Goal: Task Accomplishment & Management: Complete application form

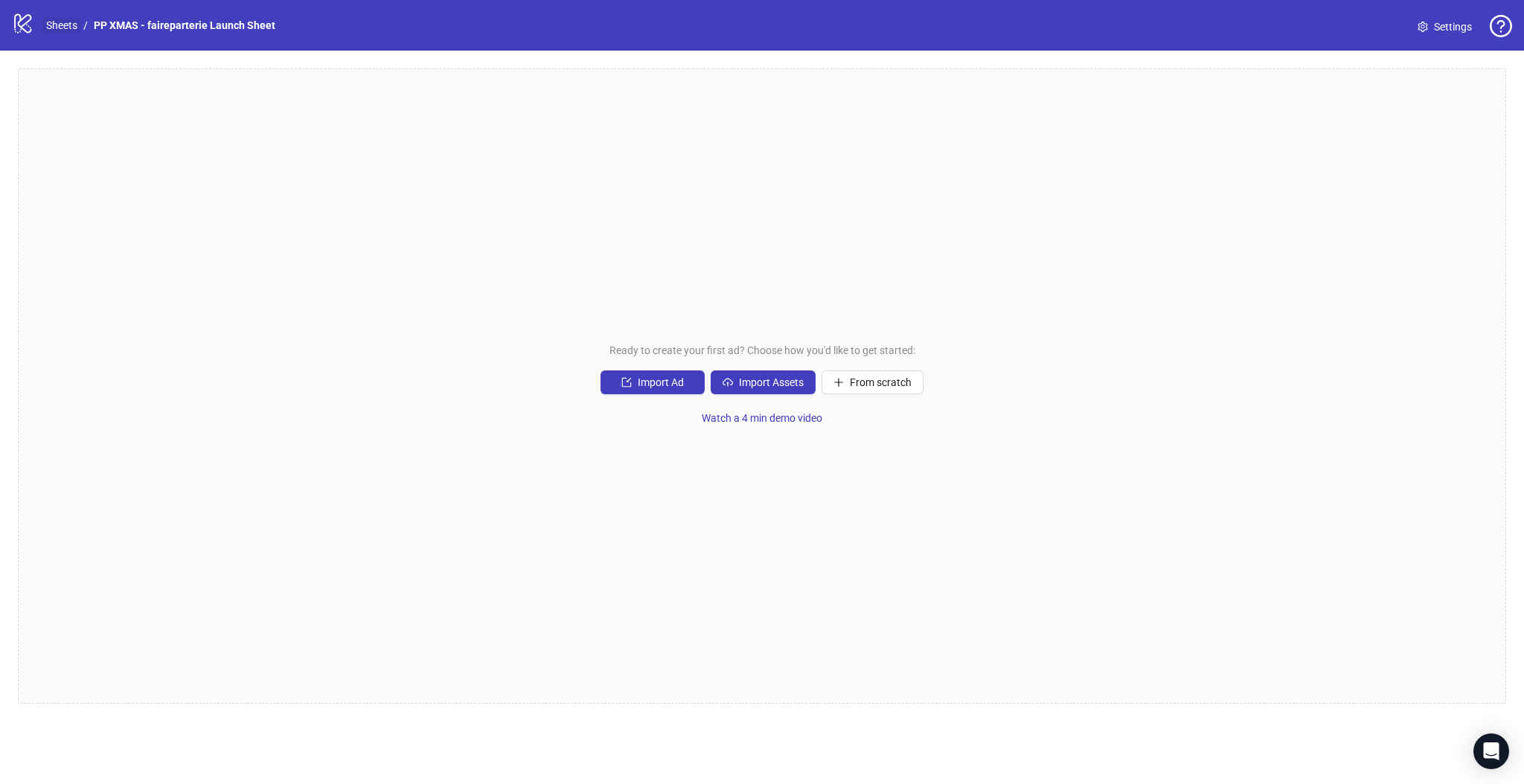
click at [64, 26] on link "Sheets" at bounding box center [61, 25] width 37 height 16
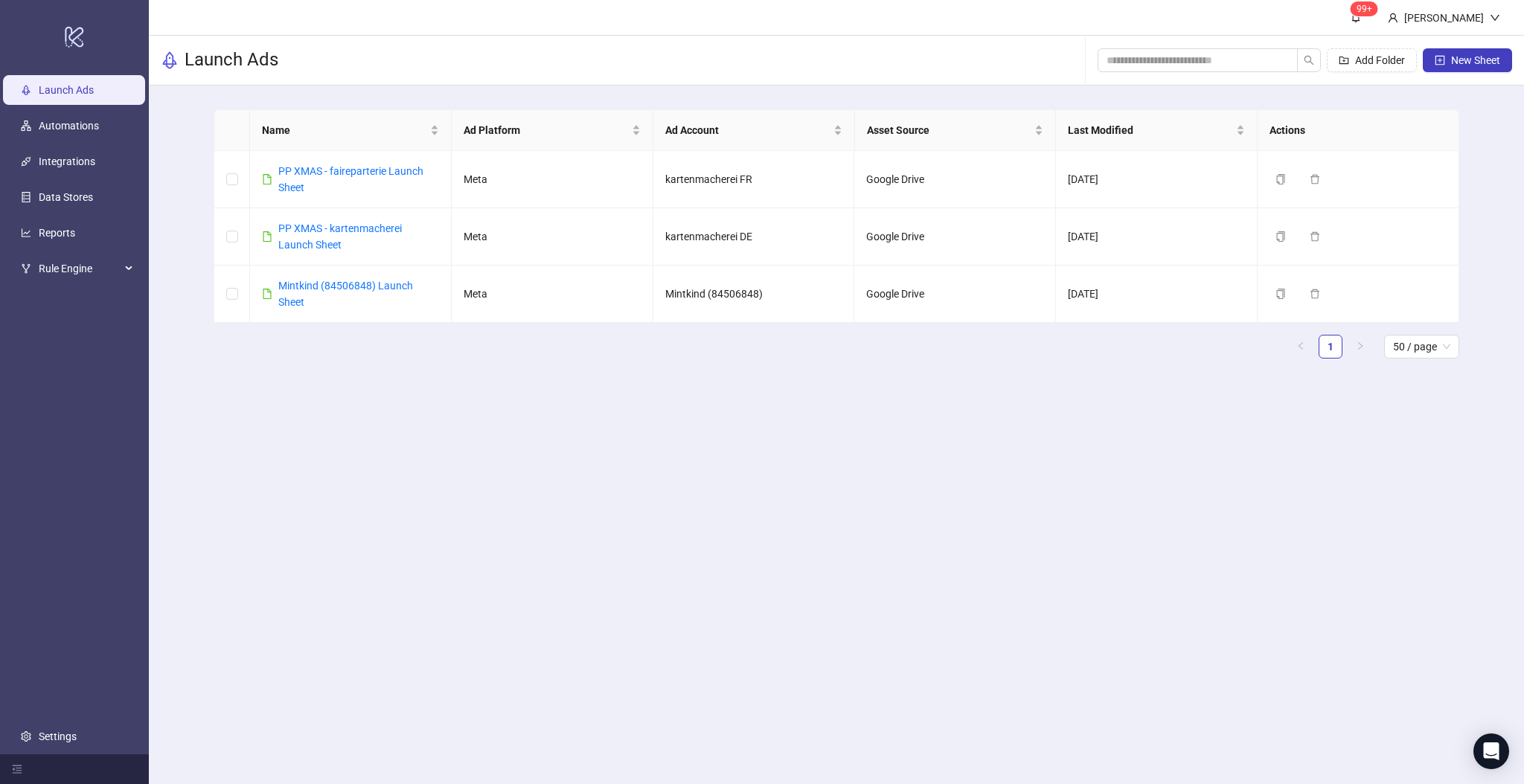
click at [580, 52] on div "Launch Ads Add Folder New Sheet" at bounding box center [836, 60] width 1375 height 50
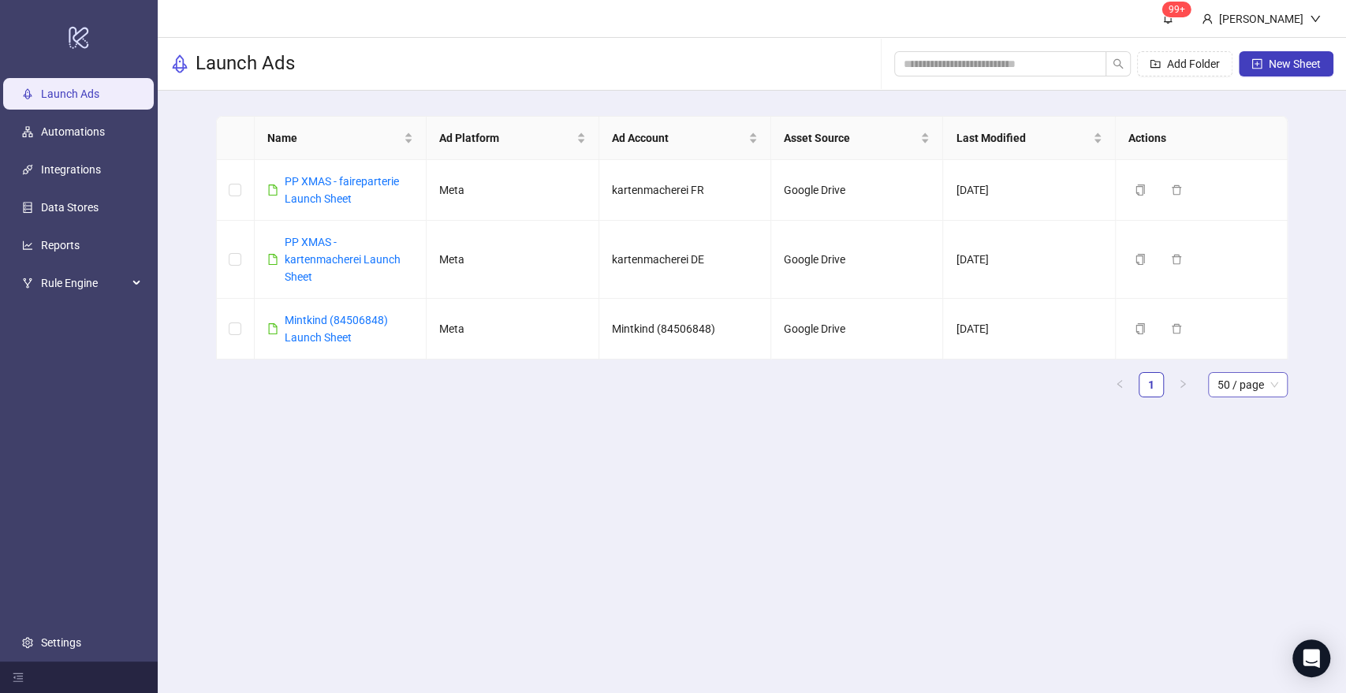
click at [1238, 391] on span "50 / page" at bounding box center [1247, 385] width 61 height 24
click at [1304, 353] on div "Name Ad Platform Ad Account Asset Source Last Modified Actions PP XMAS - fairep…" at bounding box center [752, 263] width 1188 height 345
click at [344, 260] on link "PP XMAS - kartenmacherei Launch Sheet" at bounding box center [343, 259] width 116 height 47
click at [1303, 69] on span "New Sheet" at bounding box center [1295, 64] width 52 height 13
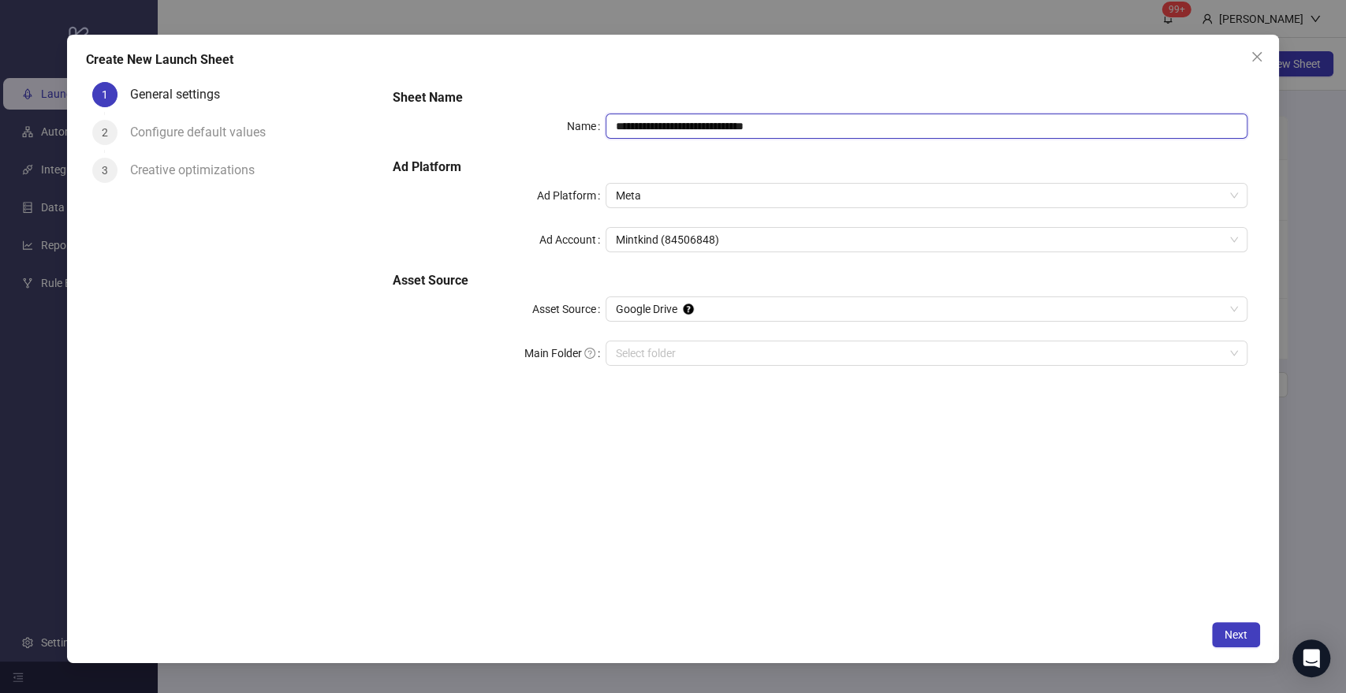
click at [753, 127] on input "**********" at bounding box center [926, 126] width 641 height 25
click at [647, 83] on div "**********" at bounding box center [819, 236] width 867 height 309
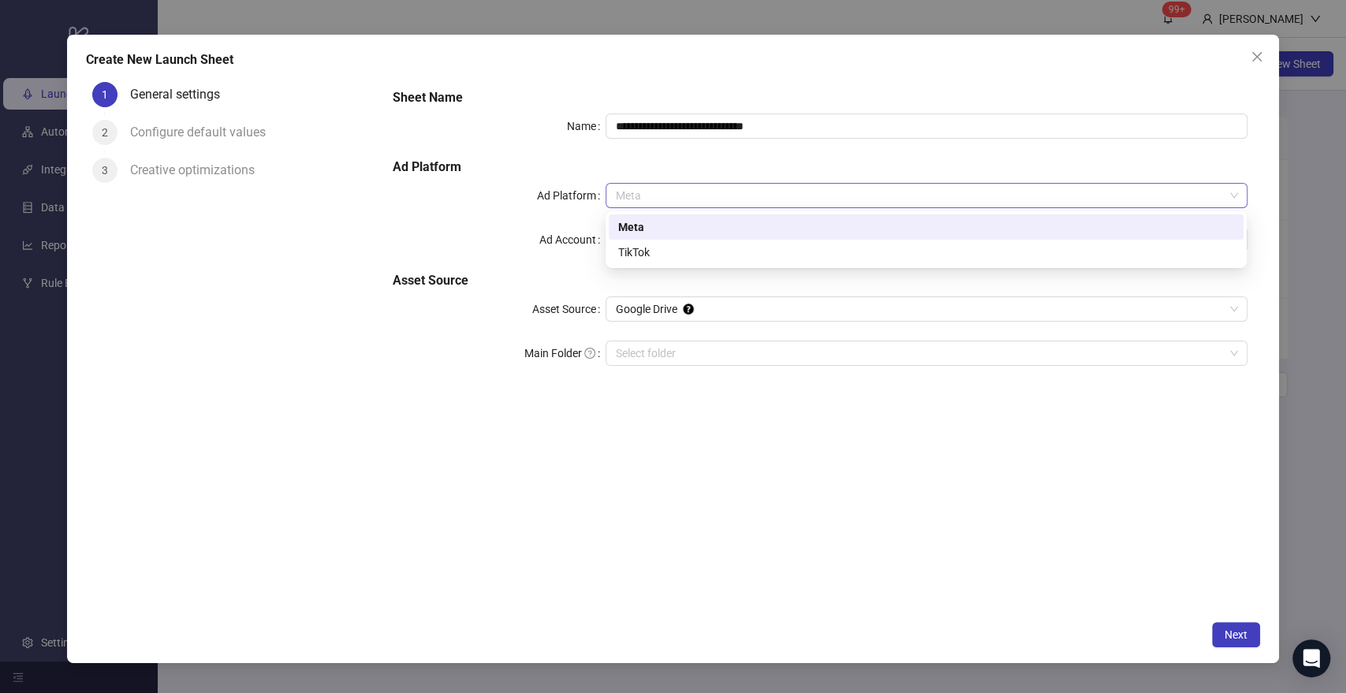
click at [641, 200] on span "Meta" at bounding box center [926, 196] width 622 height 24
click at [650, 167] on h5 "Ad Platform" at bounding box center [819, 167] width 855 height 19
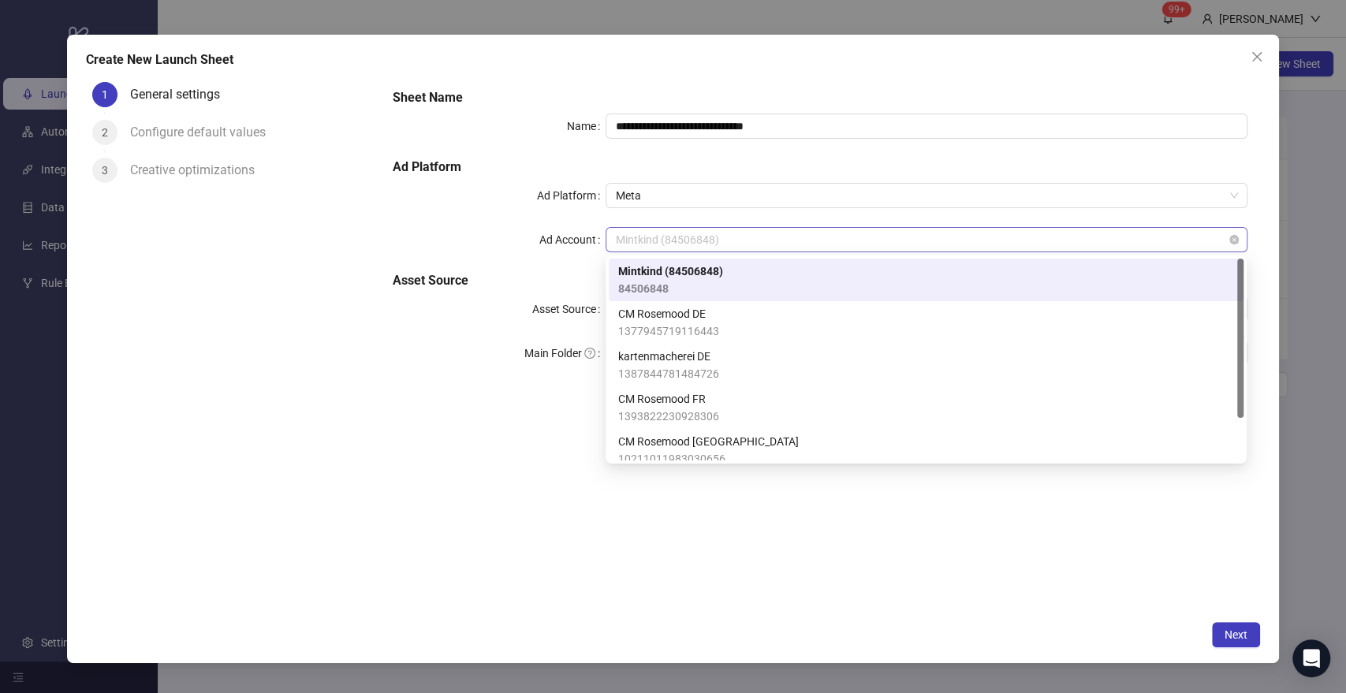
click at [677, 241] on span "Mintkind (84506848)" at bounding box center [926, 240] width 622 height 24
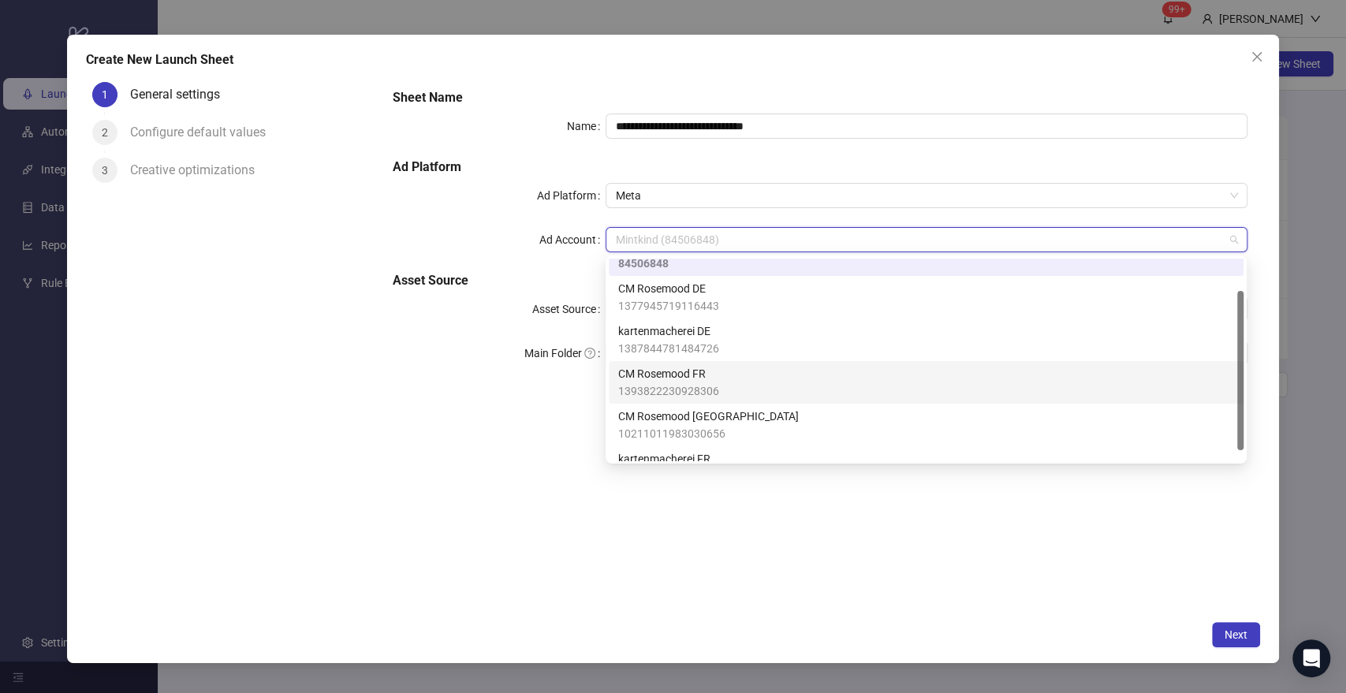
scroll to position [54, 0]
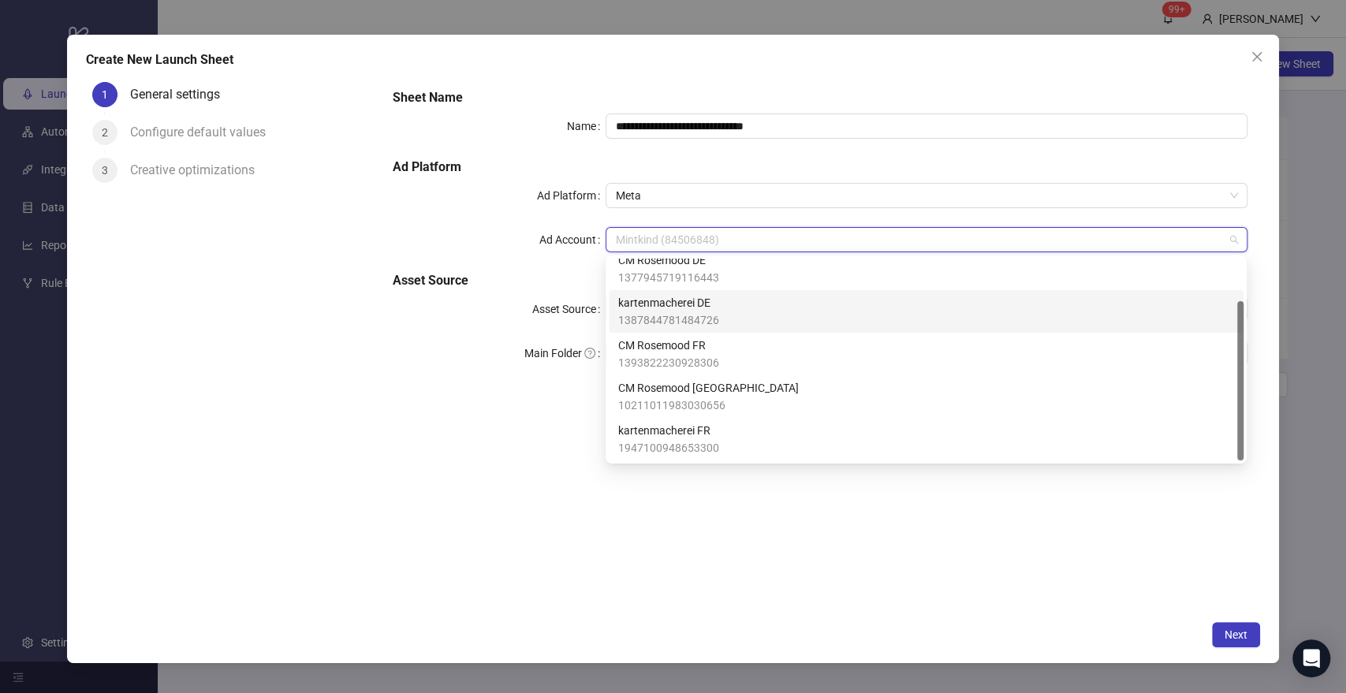
click at [730, 319] on div "kartenmacherei DE 1387844781484726" at bounding box center [926, 311] width 616 height 35
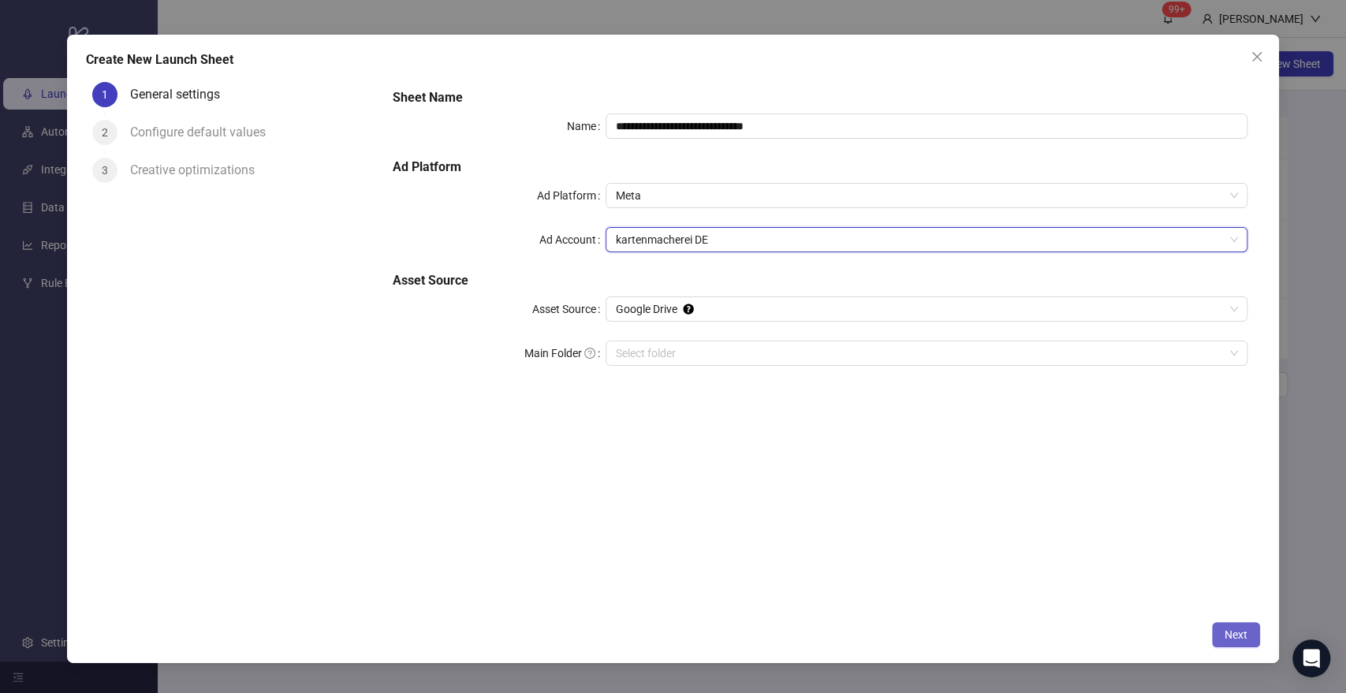
click at [1228, 632] on span "Next" at bounding box center [1235, 634] width 23 height 13
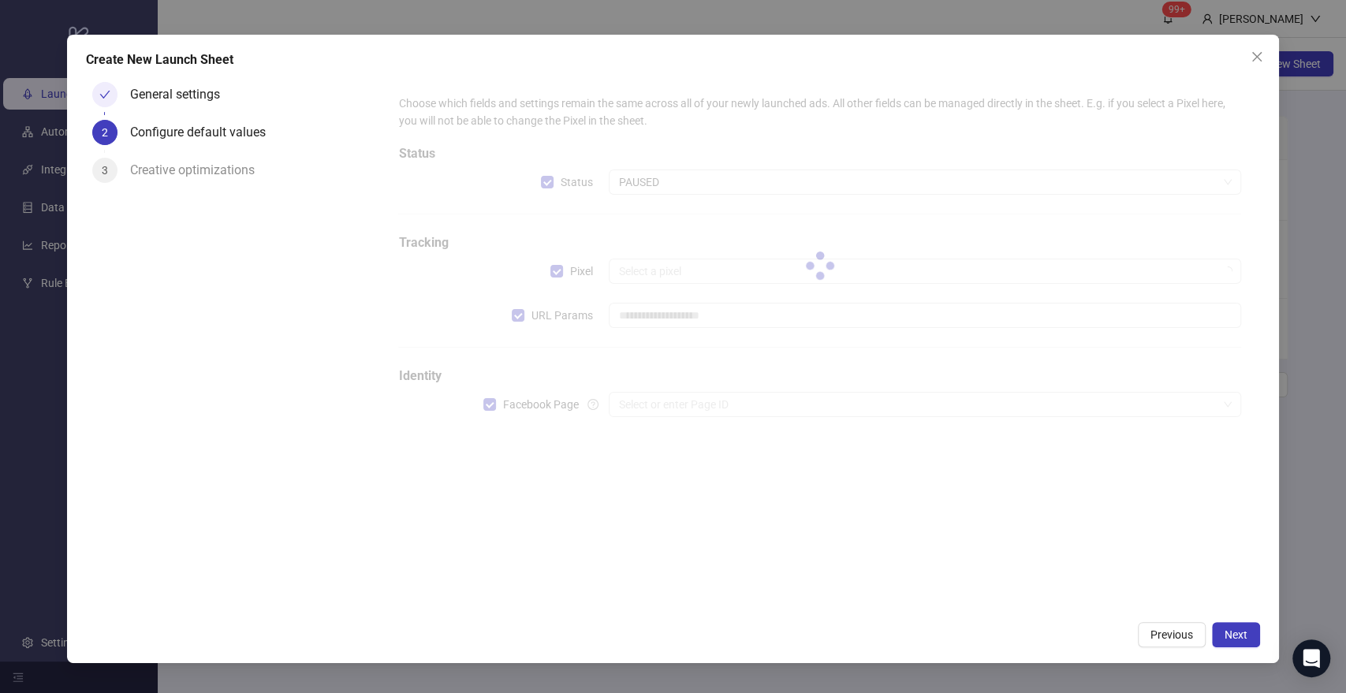
type input "**********"
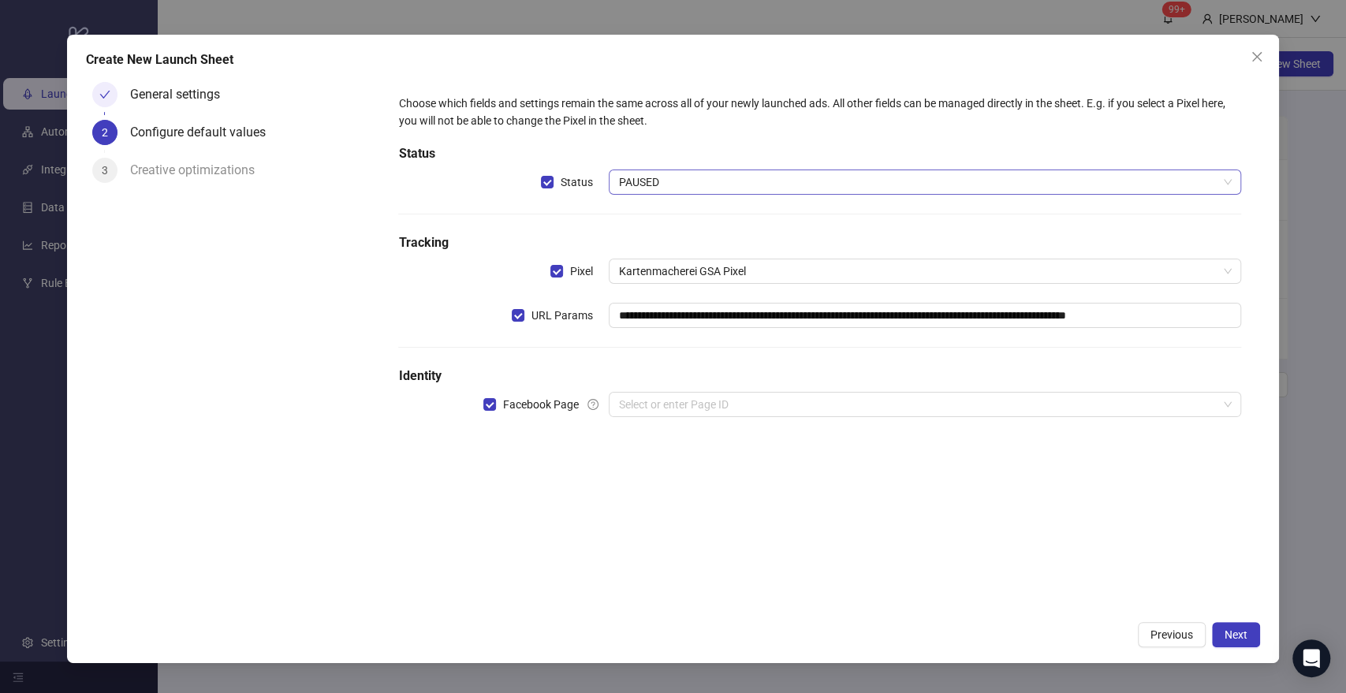
click at [645, 186] on span "PAUSED" at bounding box center [924, 182] width 613 height 24
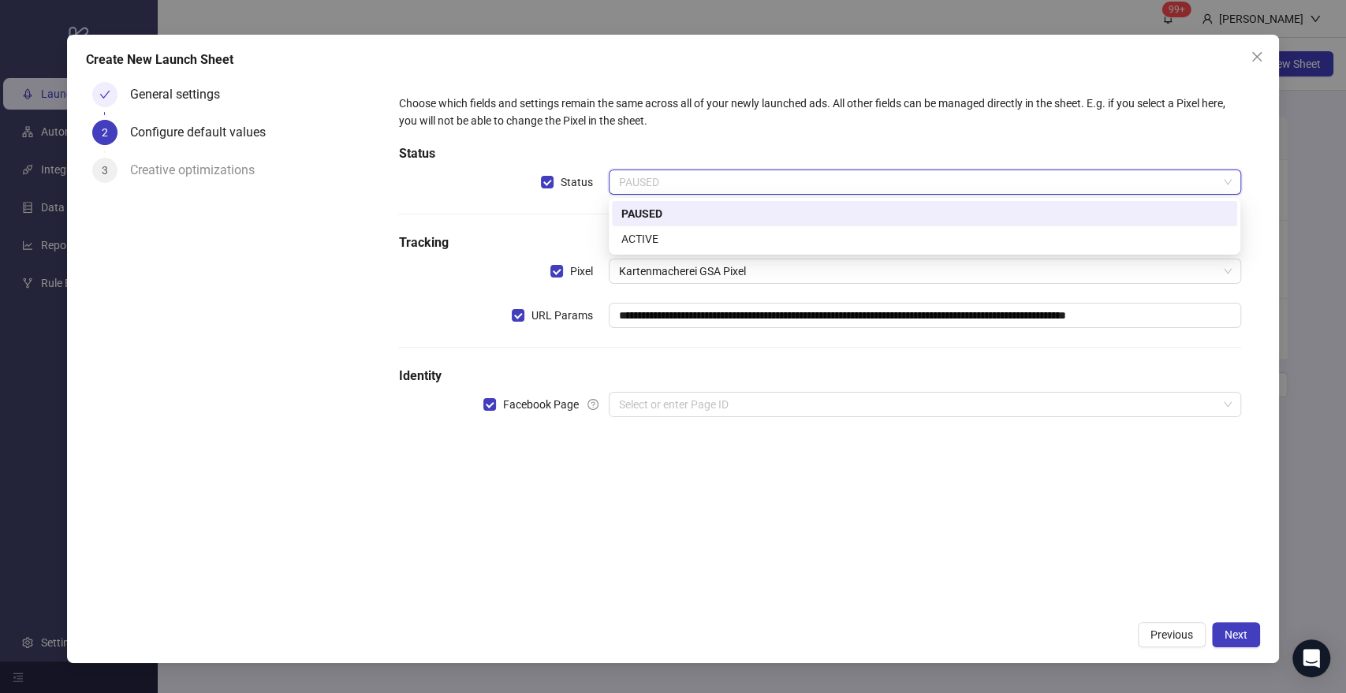
click at [668, 161] on h5 "Status" at bounding box center [819, 153] width 842 height 19
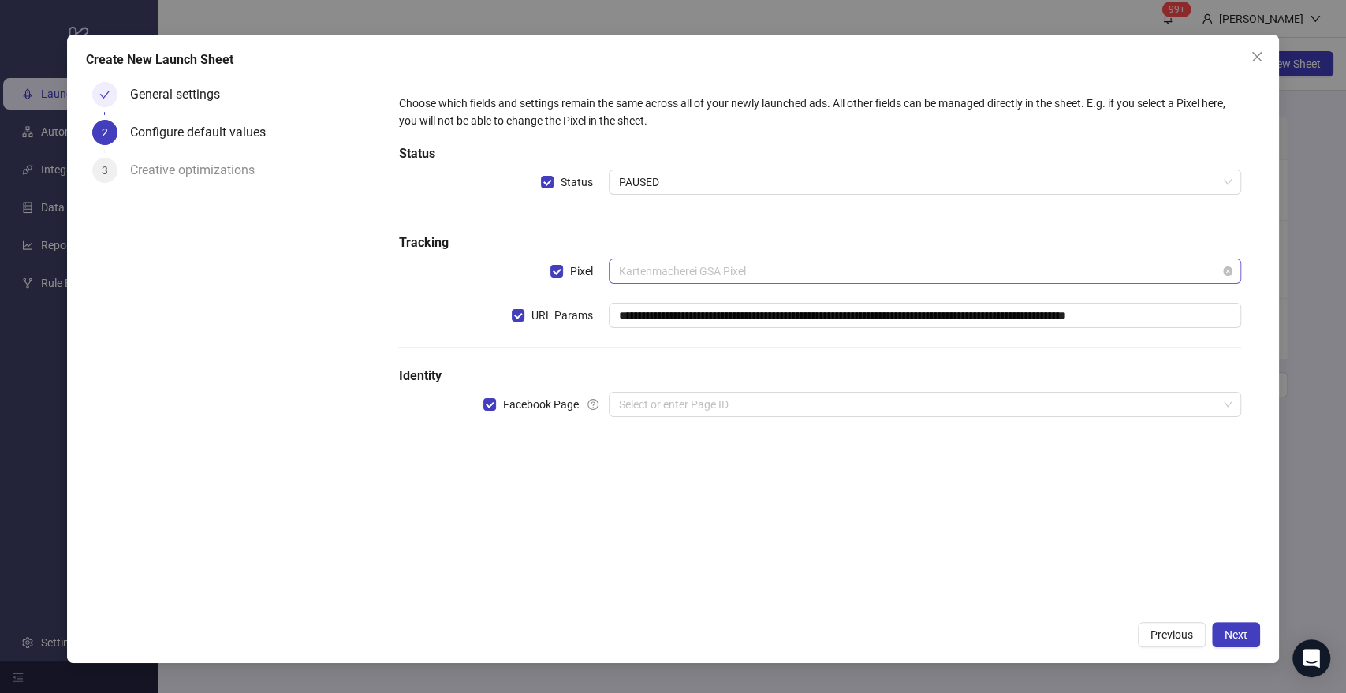
click at [736, 275] on span "Kartenmacherei GSA Pixel" at bounding box center [924, 271] width 613 height 24
click at [731, 242] on h5 "Tracking" at bounding box center [819, 242] width 842 height 19
click at [702, 407] on input "search" at bounding box center [917, 405] width 598 height 24
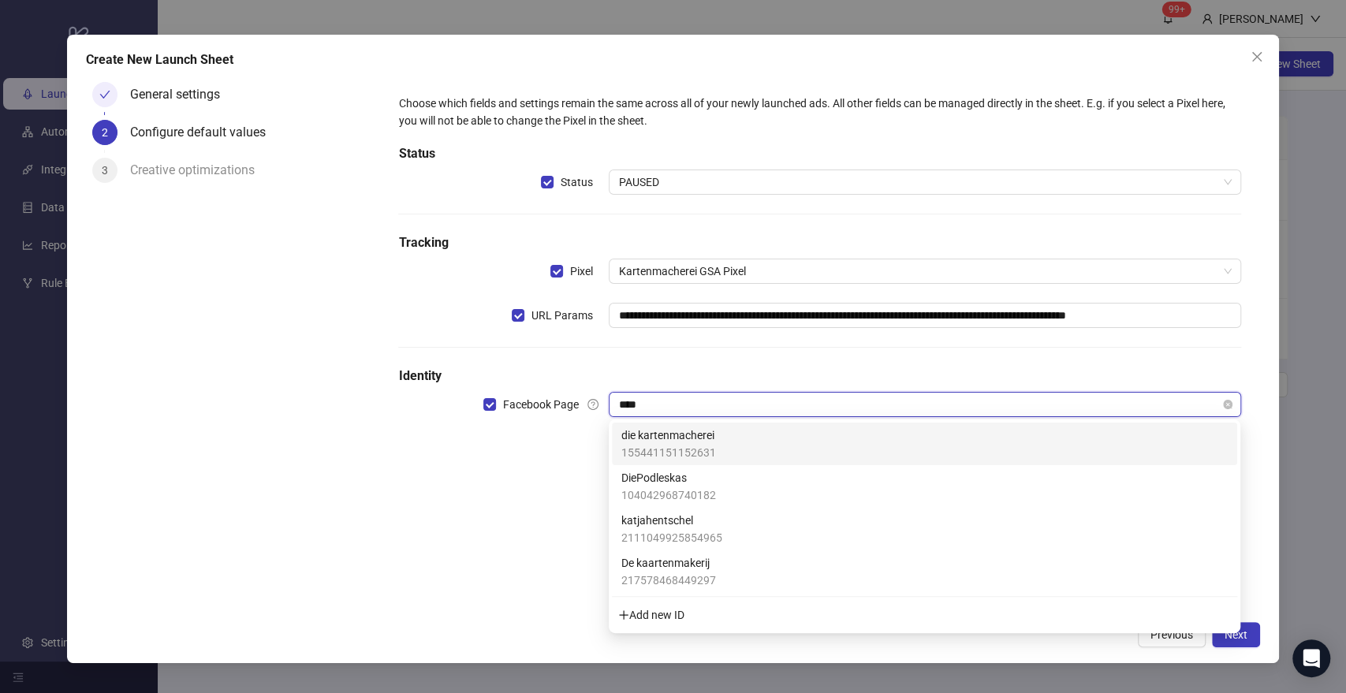
type input "*****"
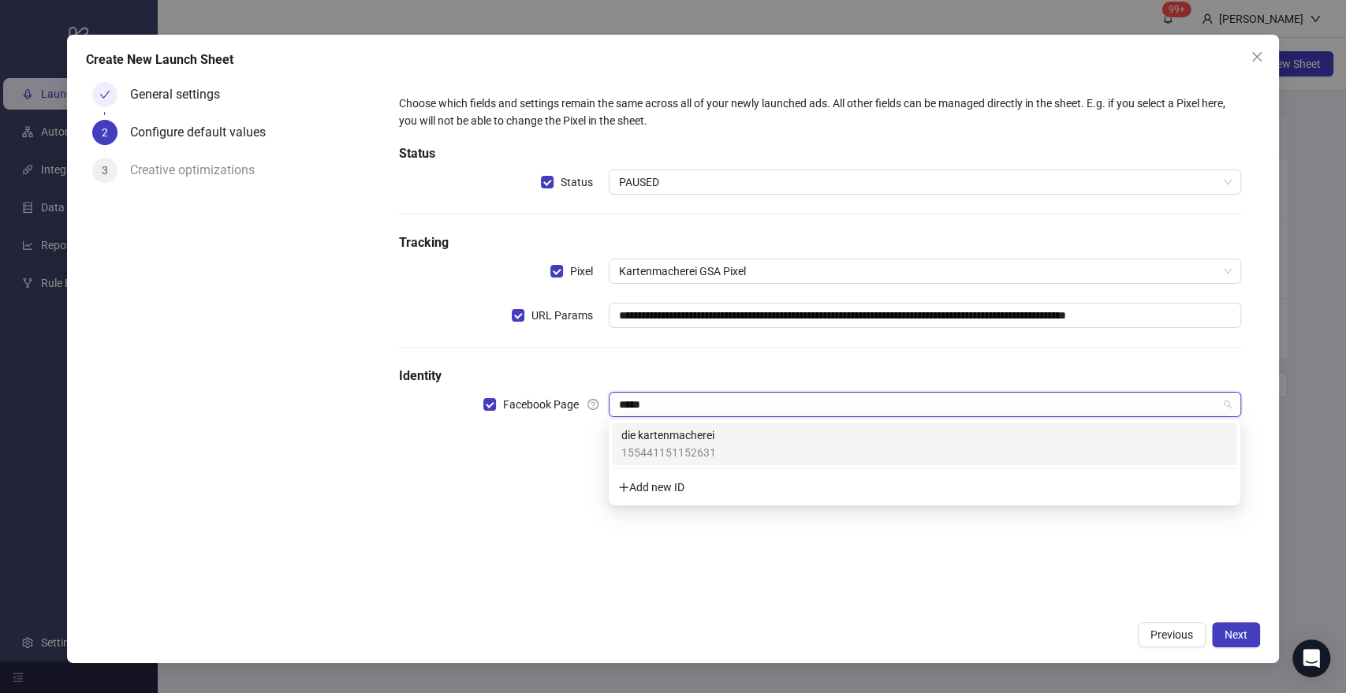
click at [695, 436] on span "die kartenmacherei" at bounding box center [668, 435] width 95 height 17
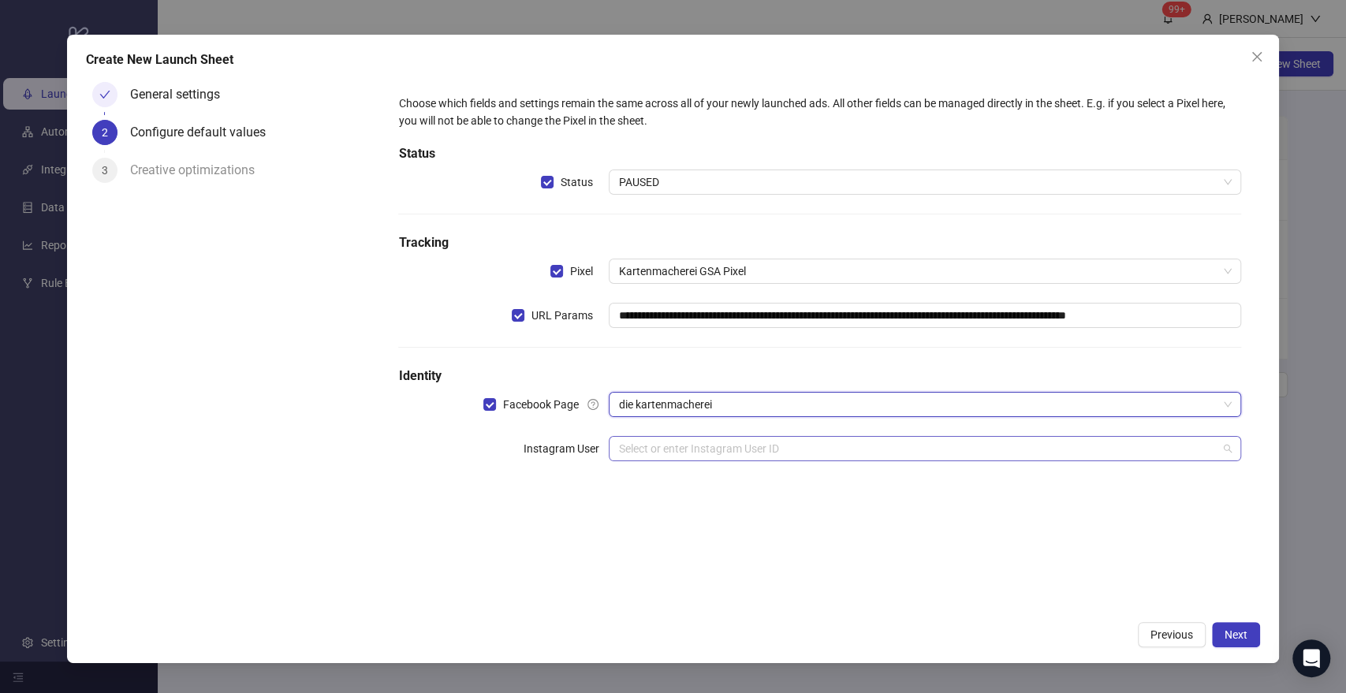
click at [723, 456] on input "search" at bounding box center [917, 449] width 598 height 24
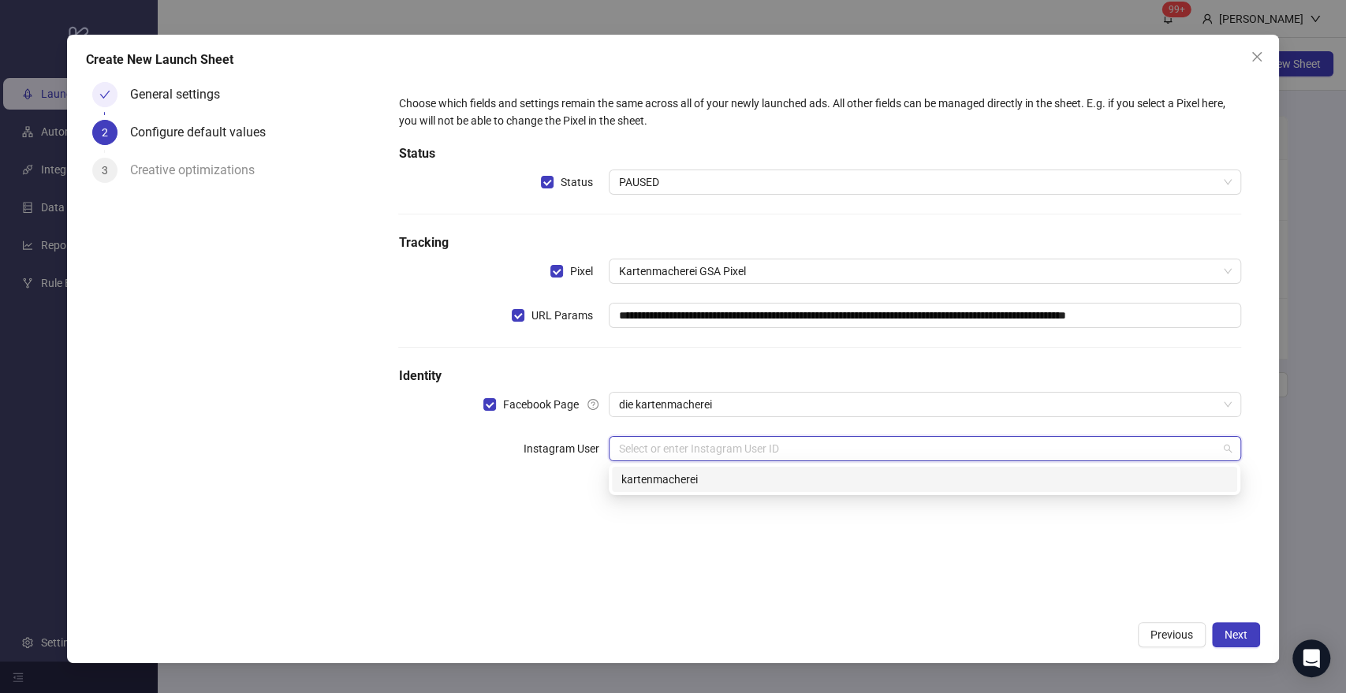
click at [725, 481] on div "kartenmacherei" at bounding box center [924, 479] width 606 height 17
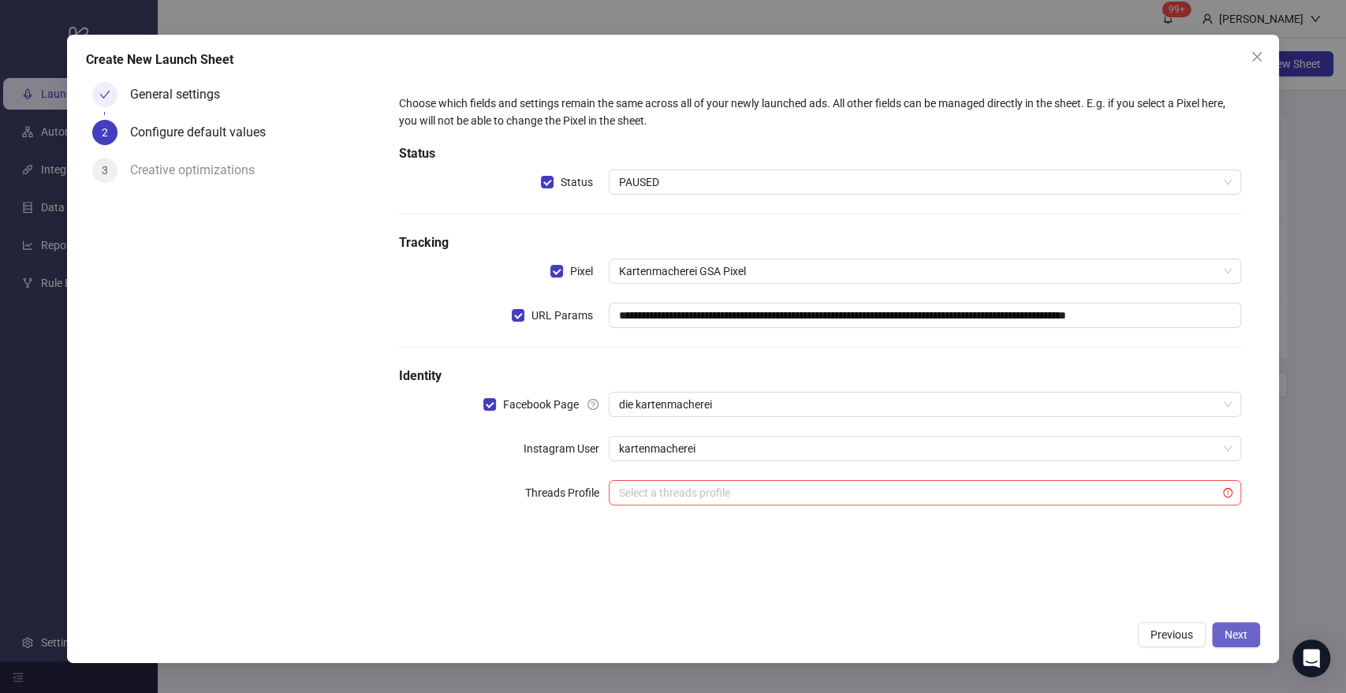
click at [1235, 631] on span "Next" at bounding box center [1235, 634] width 23 height 13
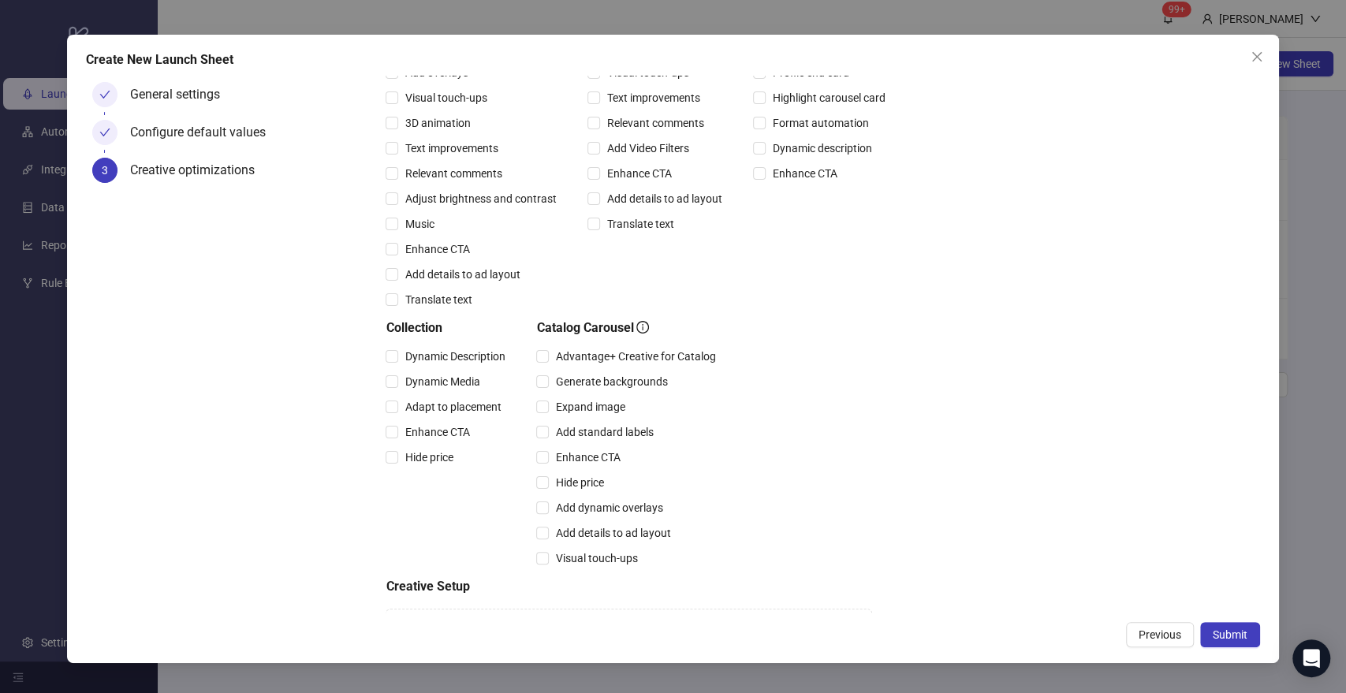
scroll to position [267, 0]
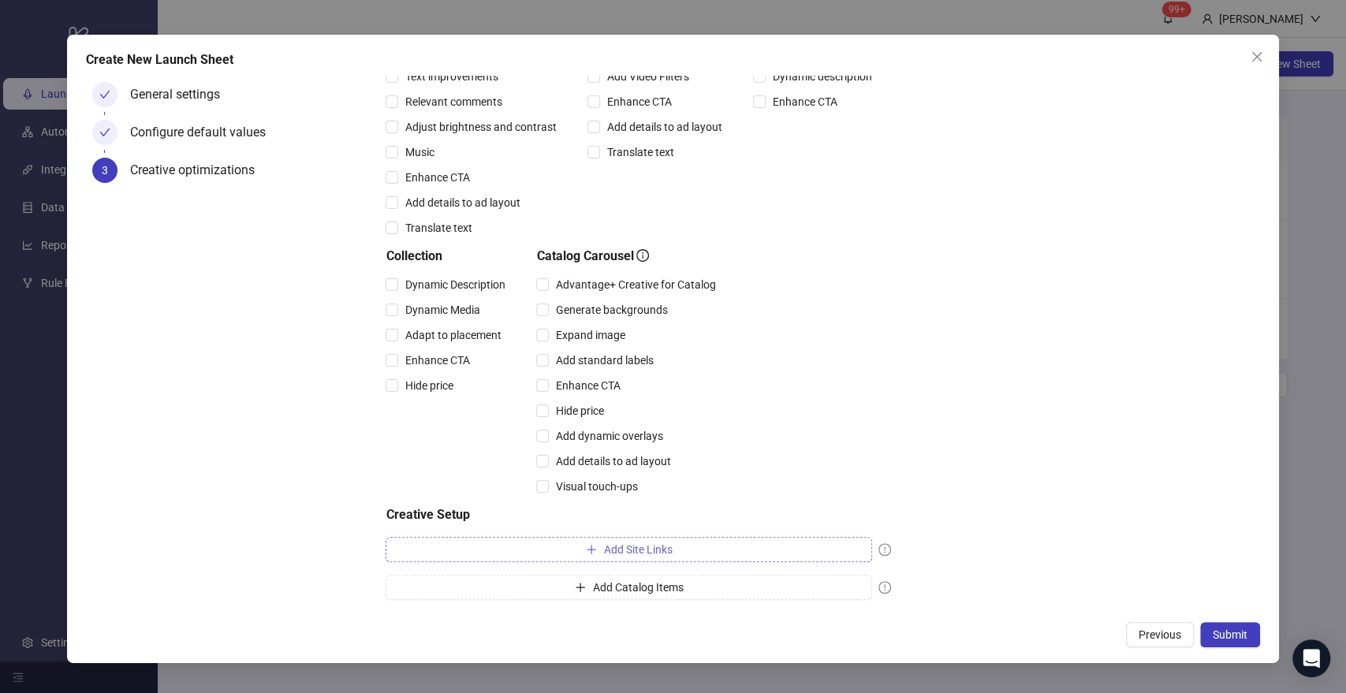
click at [652, 550] on span "Add Site Links" at bounding box center [637, 549] width 69 height 13
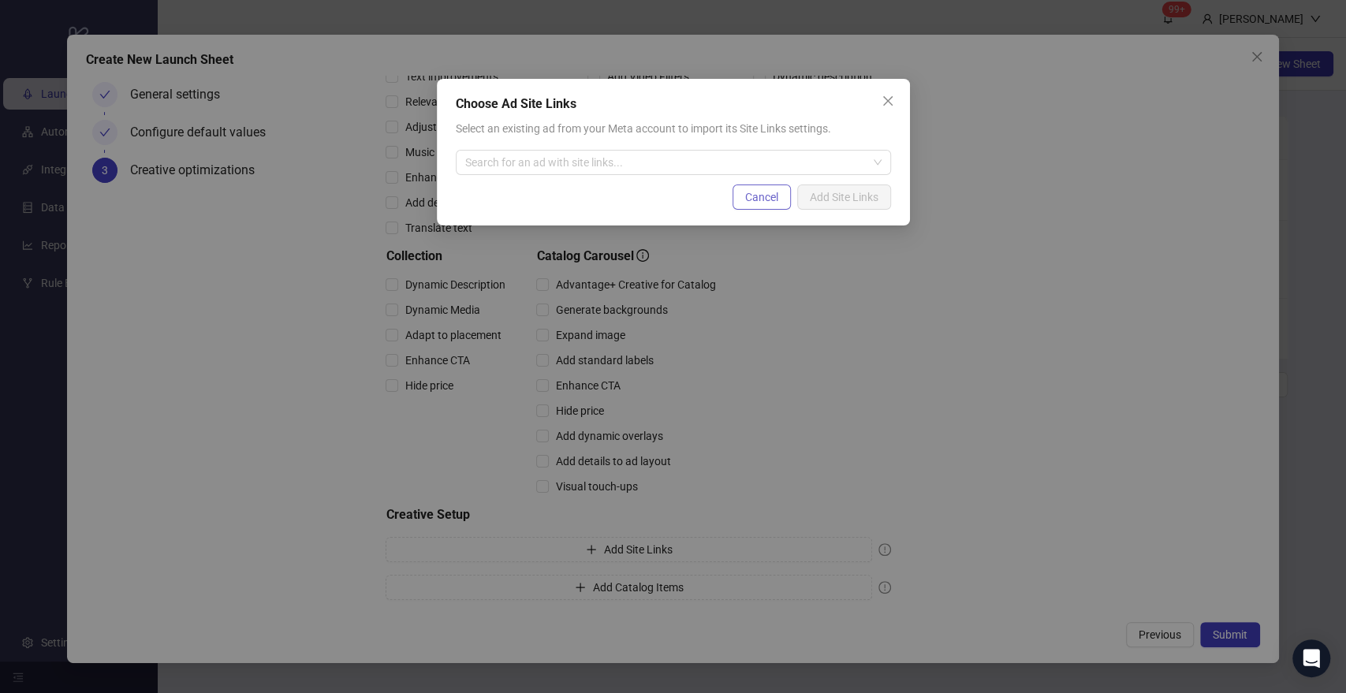
click at [751, 201] on span "Cancel" at bounding box center [761, 197] width 33 height 13
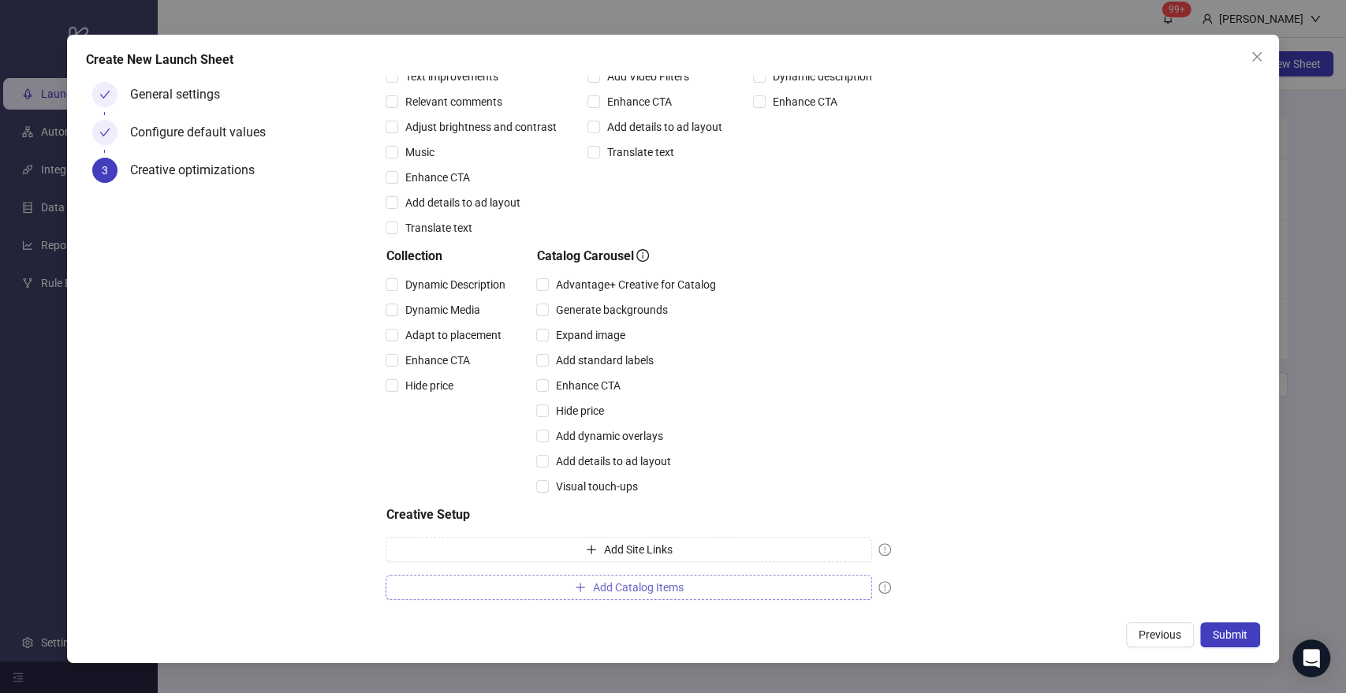
click at [678, 588] on span "Add Catalog Items" at bounding box center [637, 587] width 91 height 13
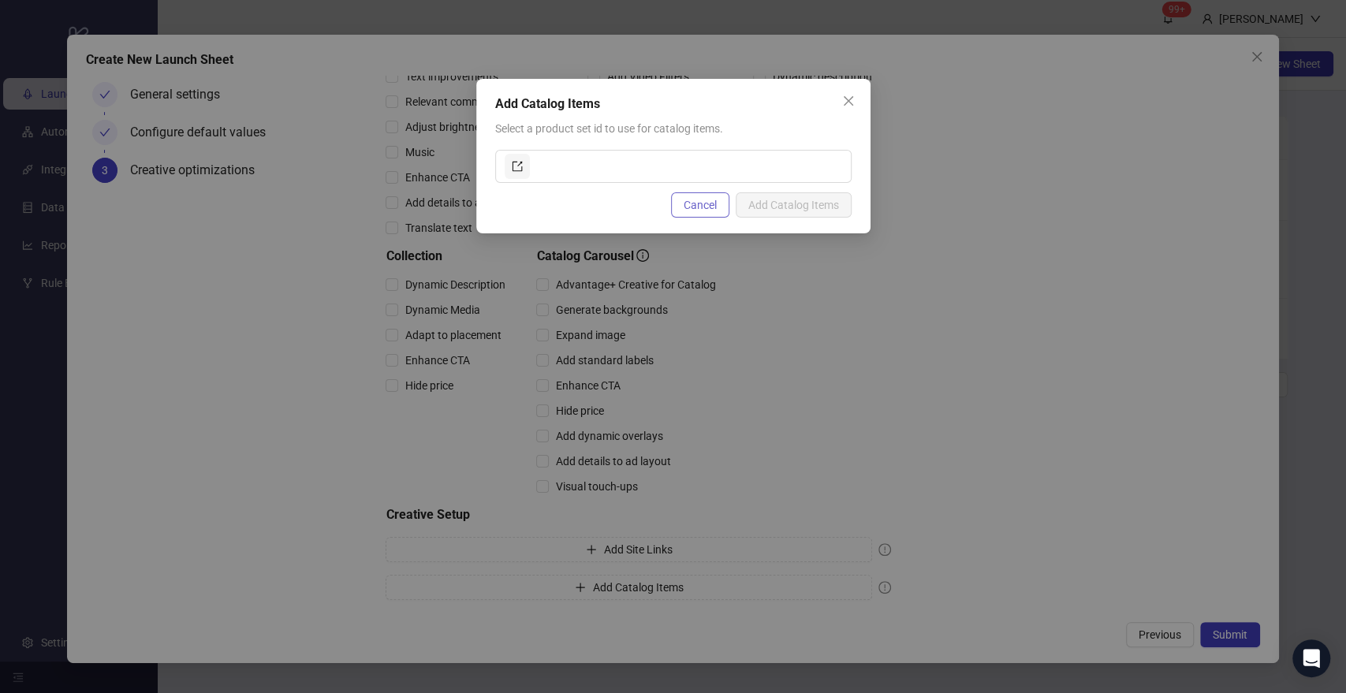
click at [693, 210] on span "Cancel" at bounding box center [700, 205] width 33 height 13
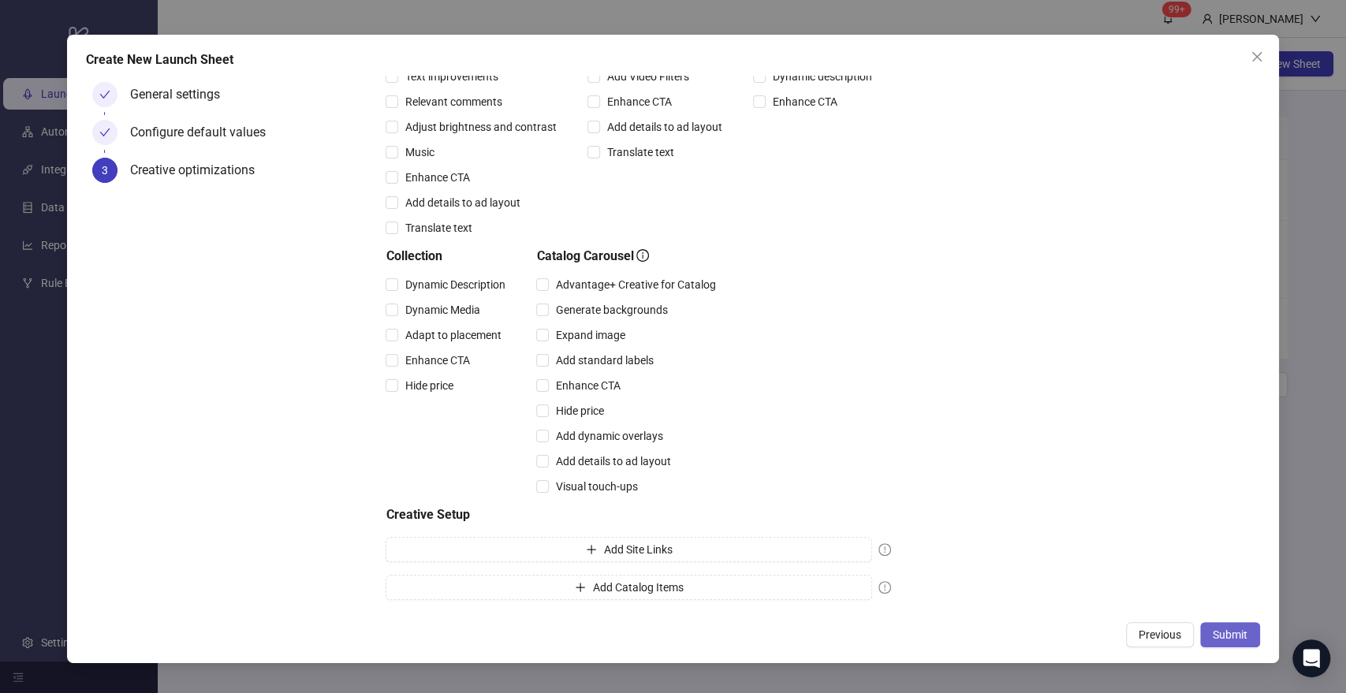
click at [1224, 633] on span "Submit" at bounding box center [1230, 634] width 35 height 13
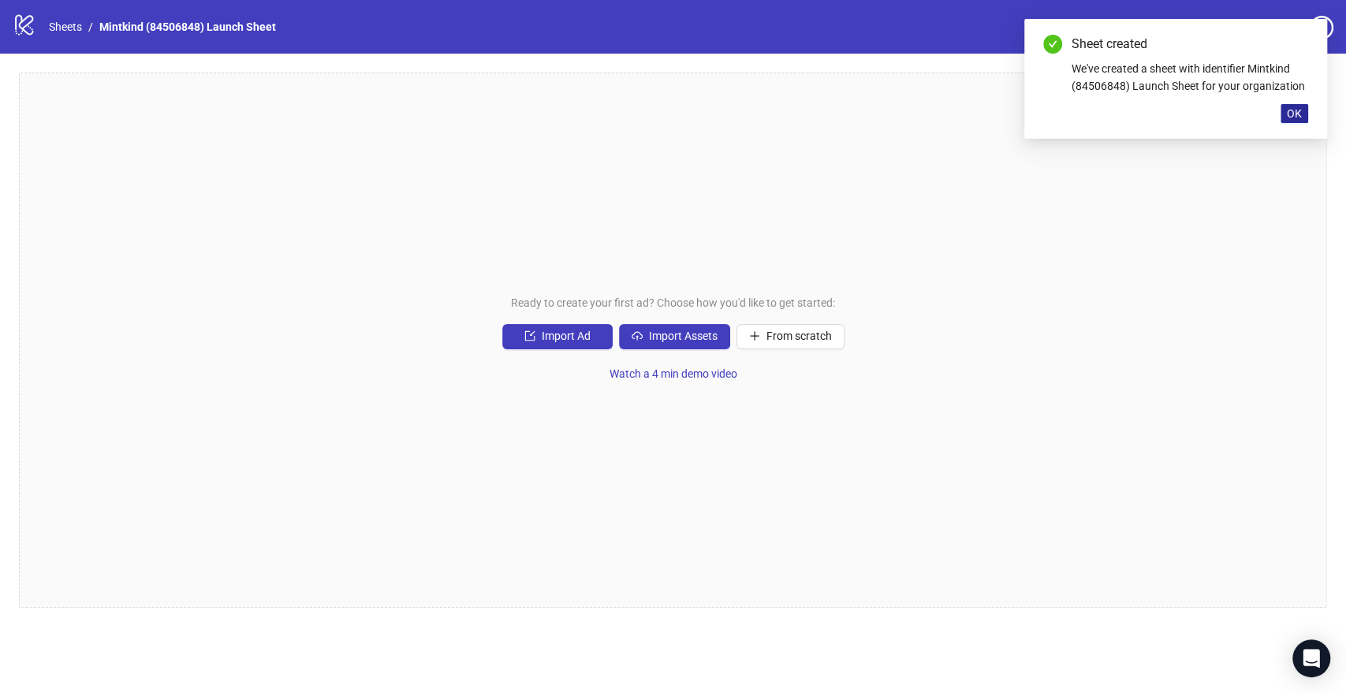
click at [1293, 117] on span "OK" at bounding box center [1294, 113] width 15 height 13
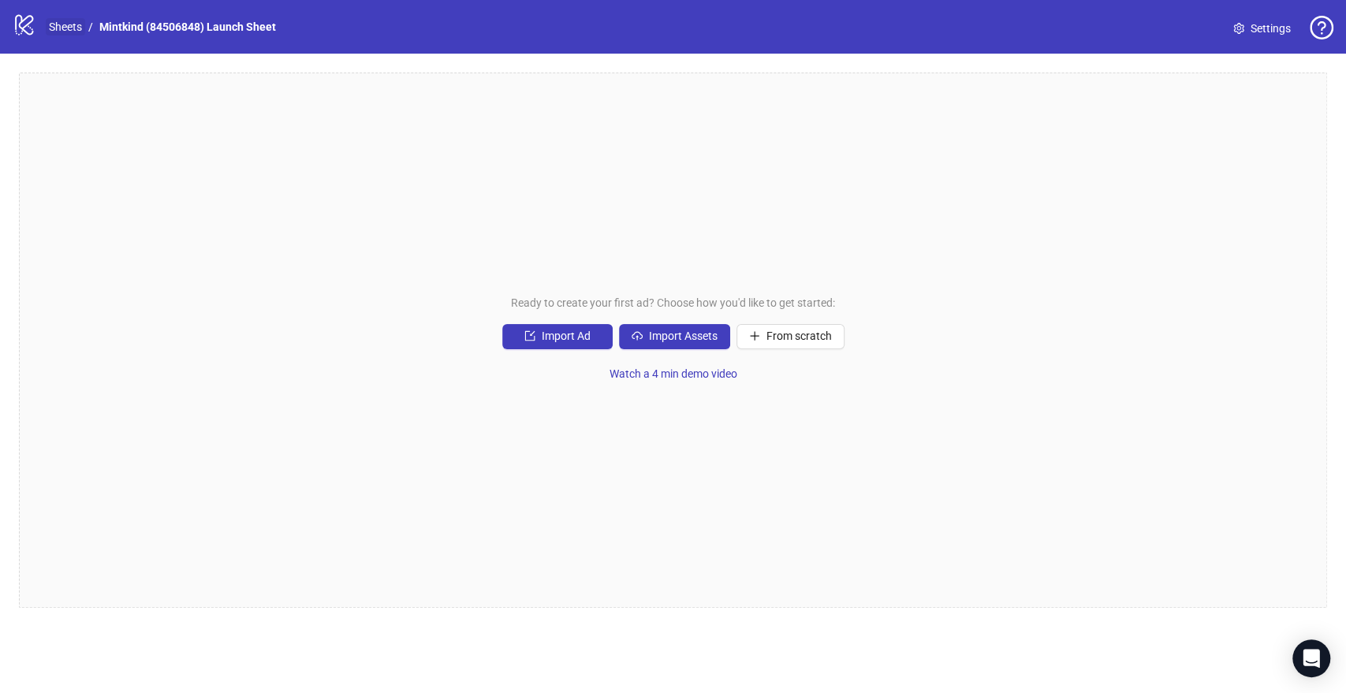
click at [69, 28] on link "Sheets" at bounding box center [65, 26] width 39 height 17
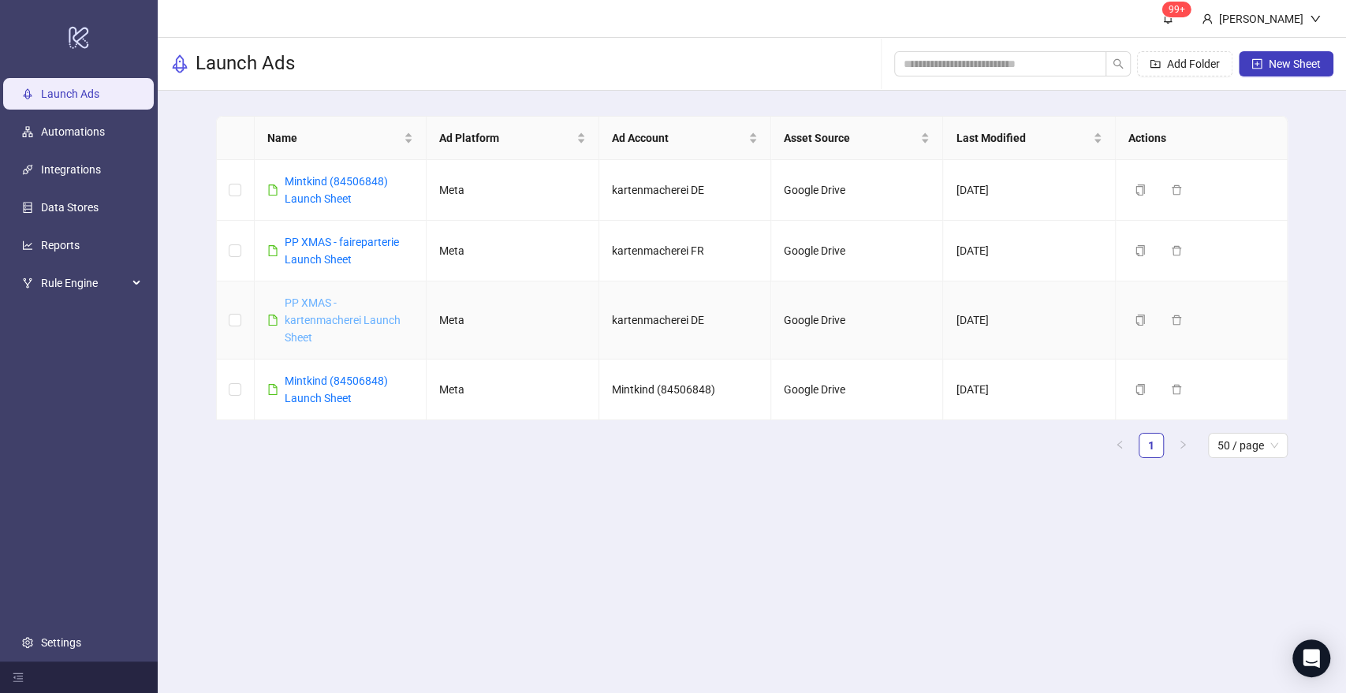
click at [364, 318] on link "PP XMAS - kartenmacherei Launch Sheet" at bounding box center [343, 319] width 116 height 47
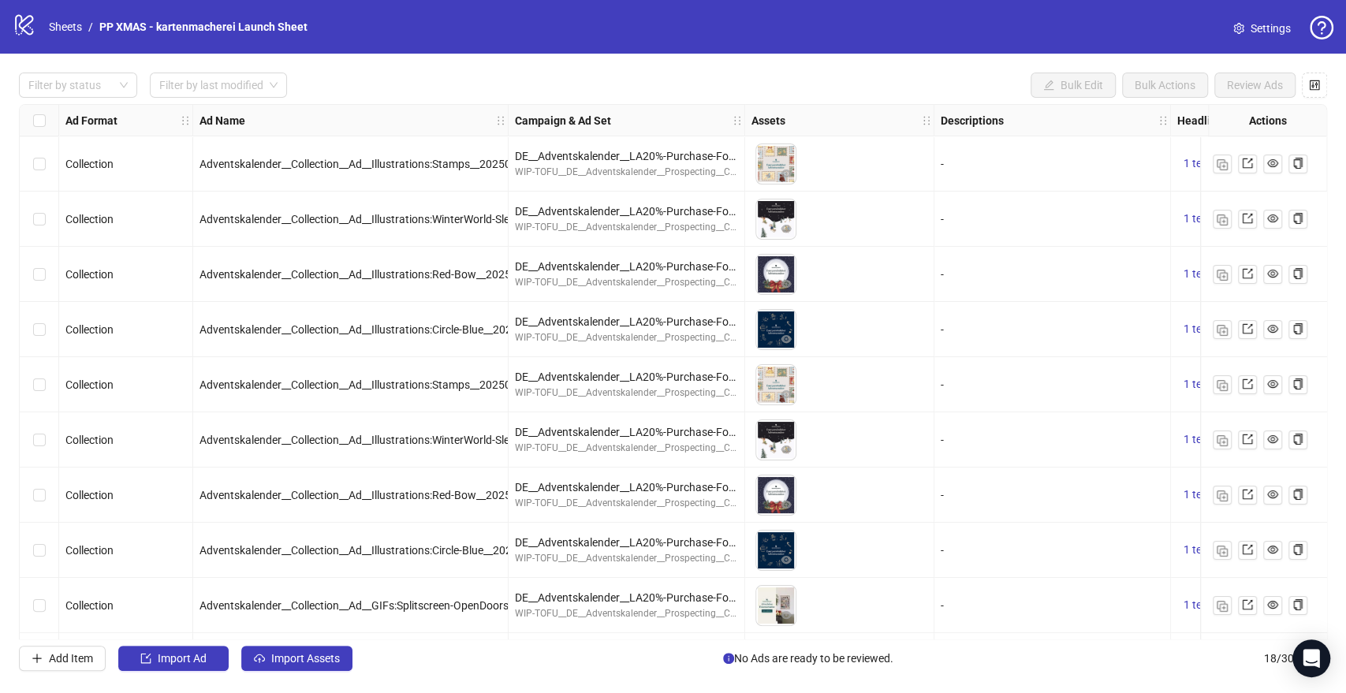
click at [1236, 28] on icon "setting" at bounding box center [1238, 28] width 10 height 11
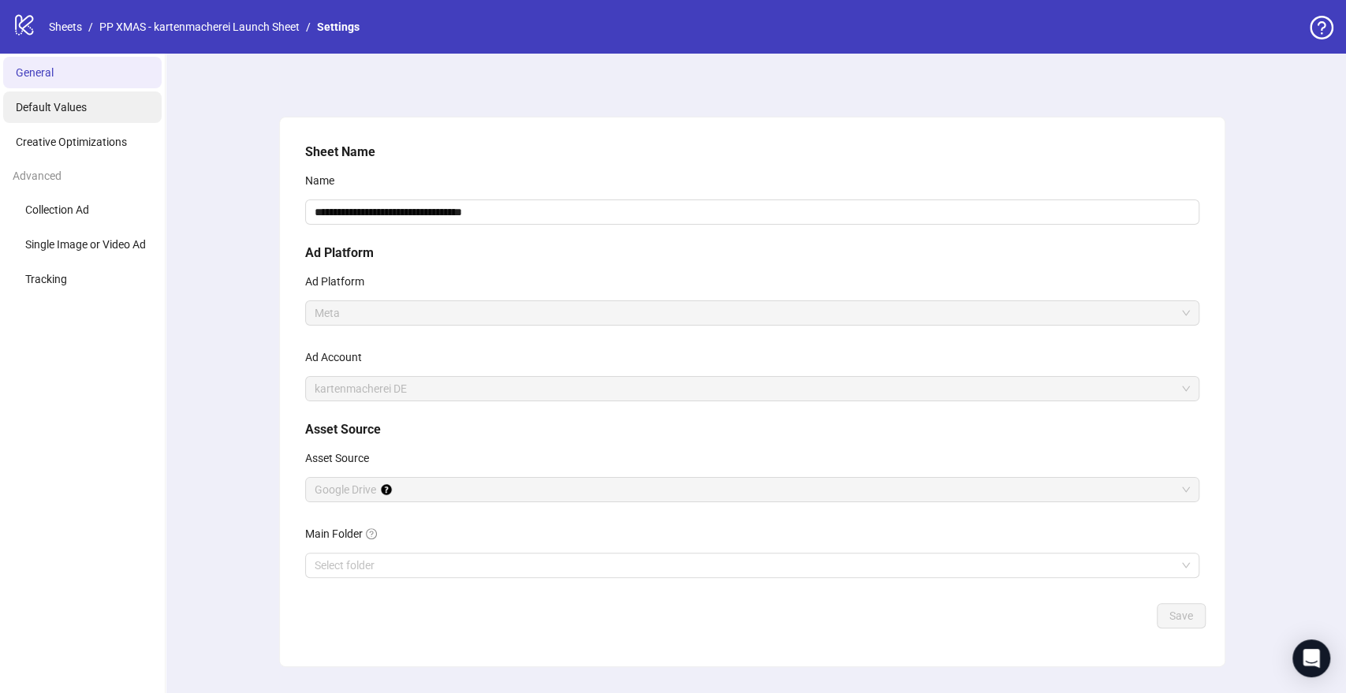
click at [45, 115] on li "Default Values" at bounding box center [82, 107] width 158 height 32
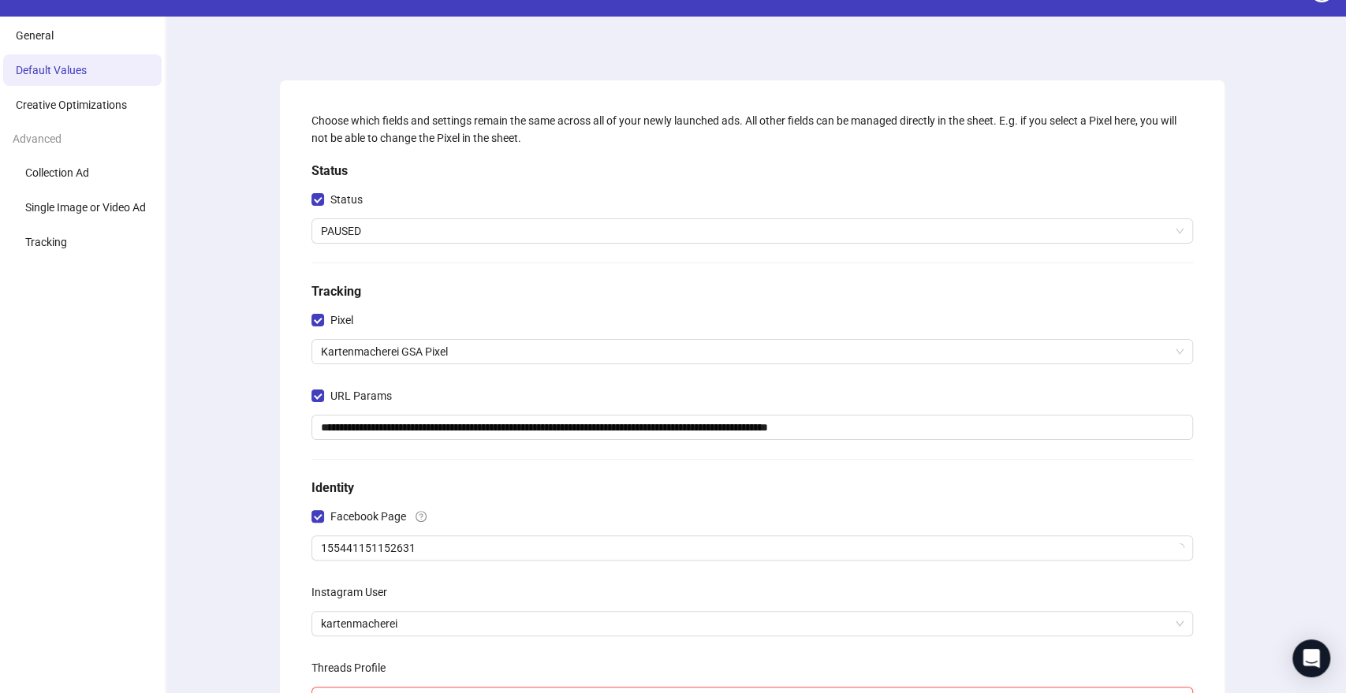
scroll to position [44, 0]
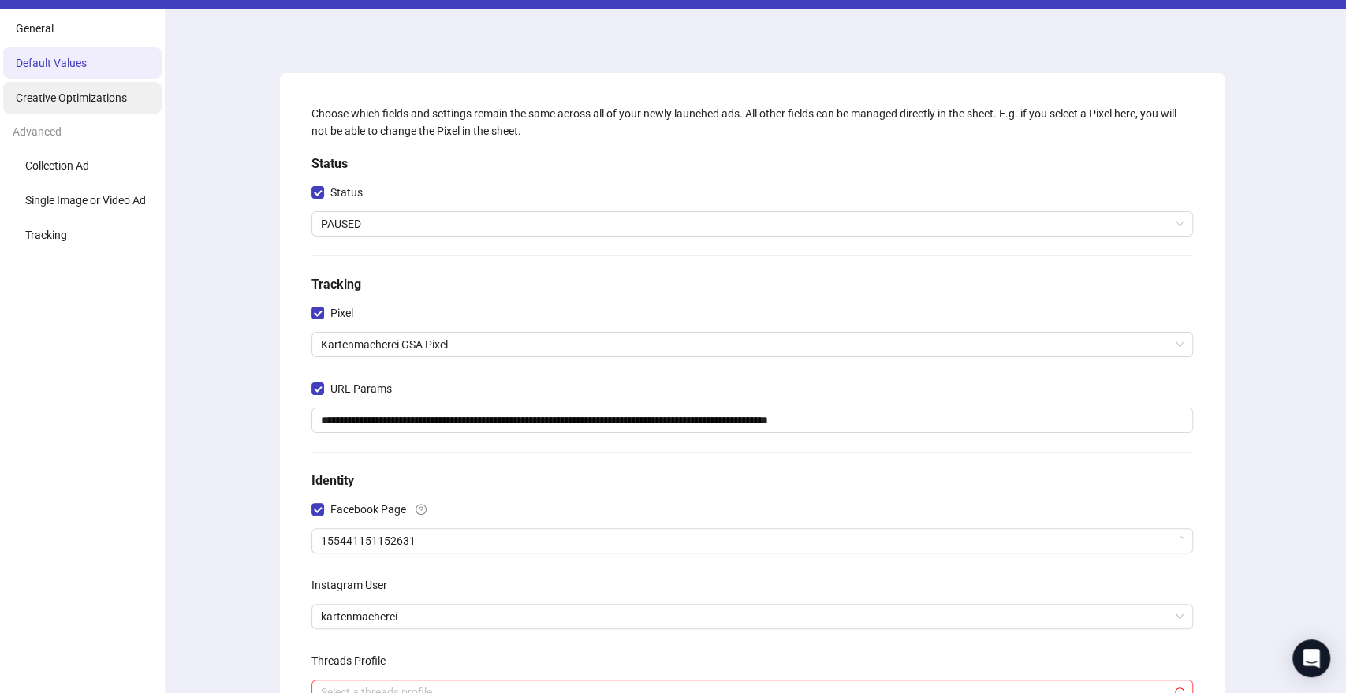
click at [50, 105] on li "Creative Optimizations" at bounding box center [82, 98] width 158 height 32
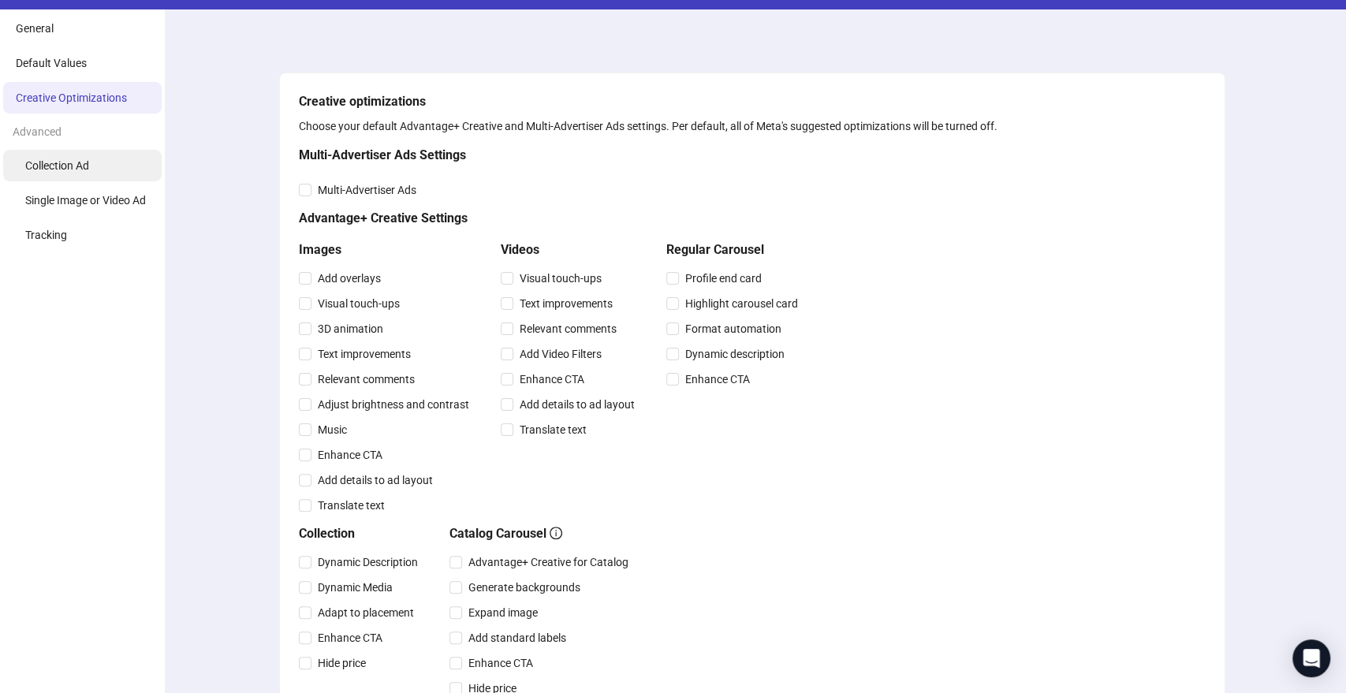
click at [75, 162] on span "Collection Ad" at bounding box center [57, 165] width 64 height 13
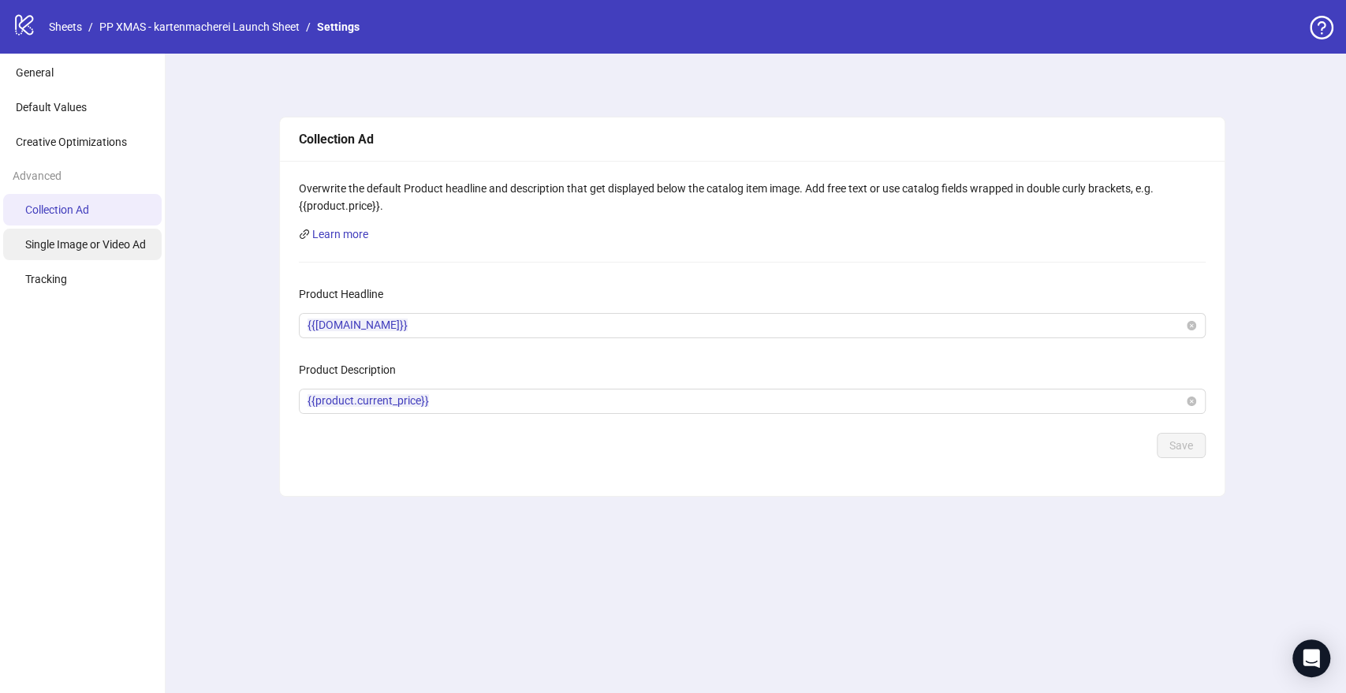
click at [108, 245] on span "Single Image or Video Ad" at bounding box center [85, 244] width 121 height 13
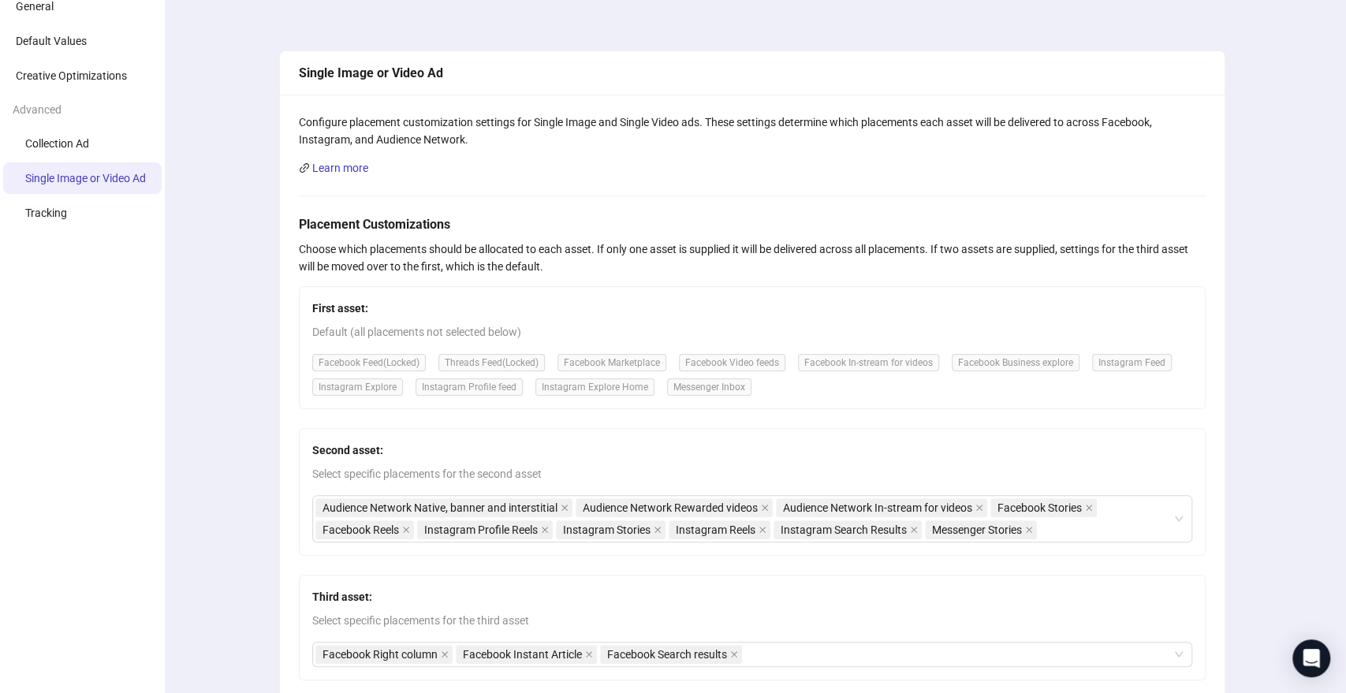
scroll to position [68, 0]
click at [58, 216] on span "Tracking" at bounding box center [46, 211] width 42 height 13
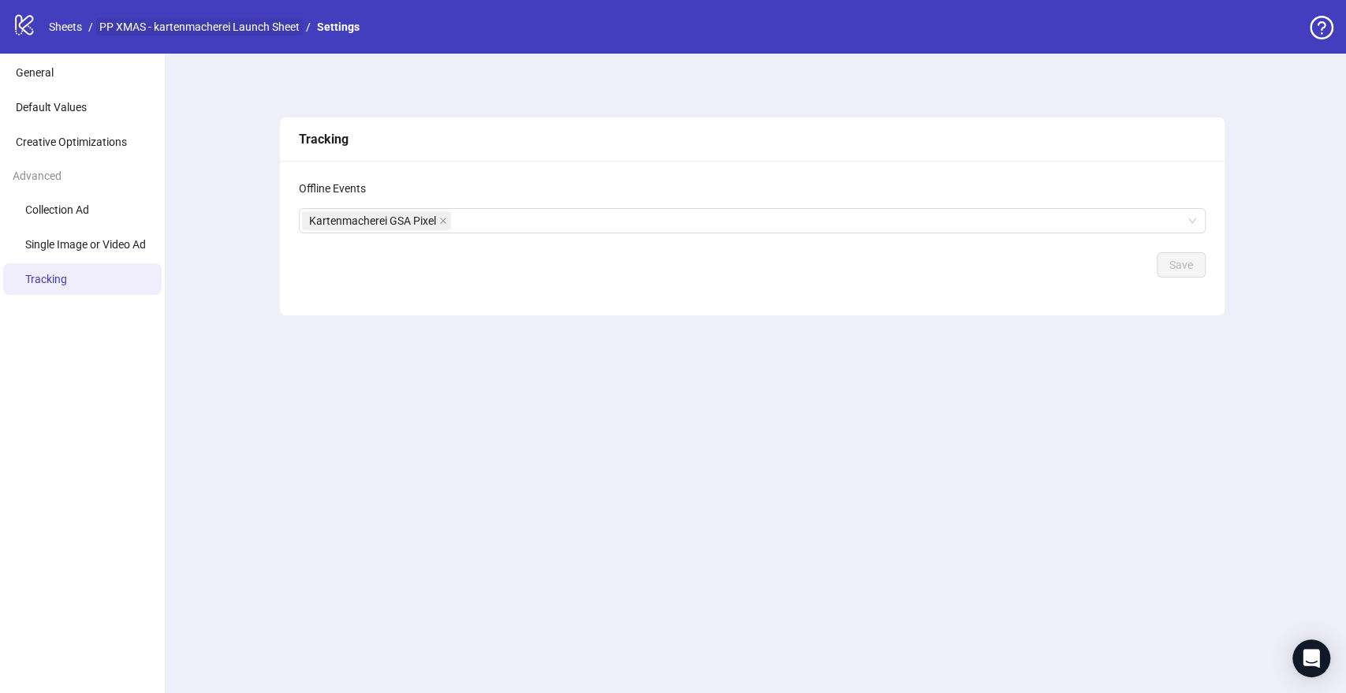
click at [241, 29] on link "PP XMAS - kartenmacherei Launch Sheet" at bounding box center [199, 26] width 207 height 17
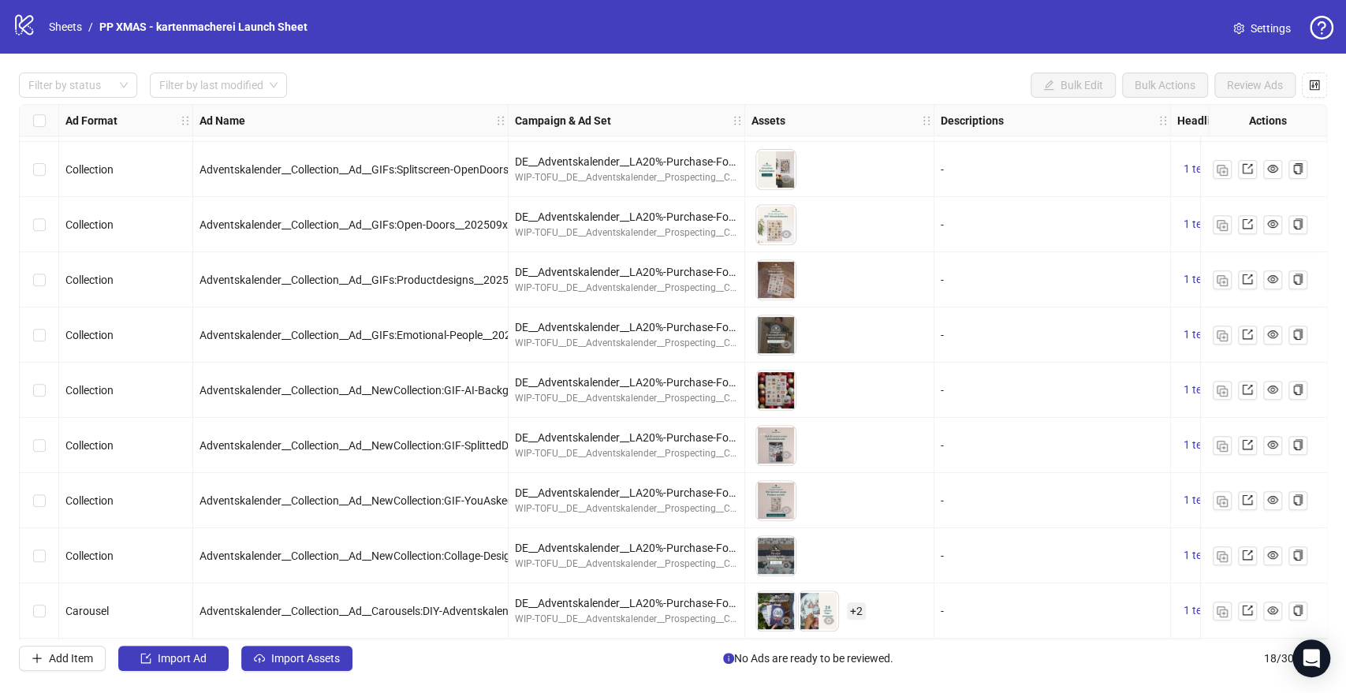
scroll to position [497, 0]
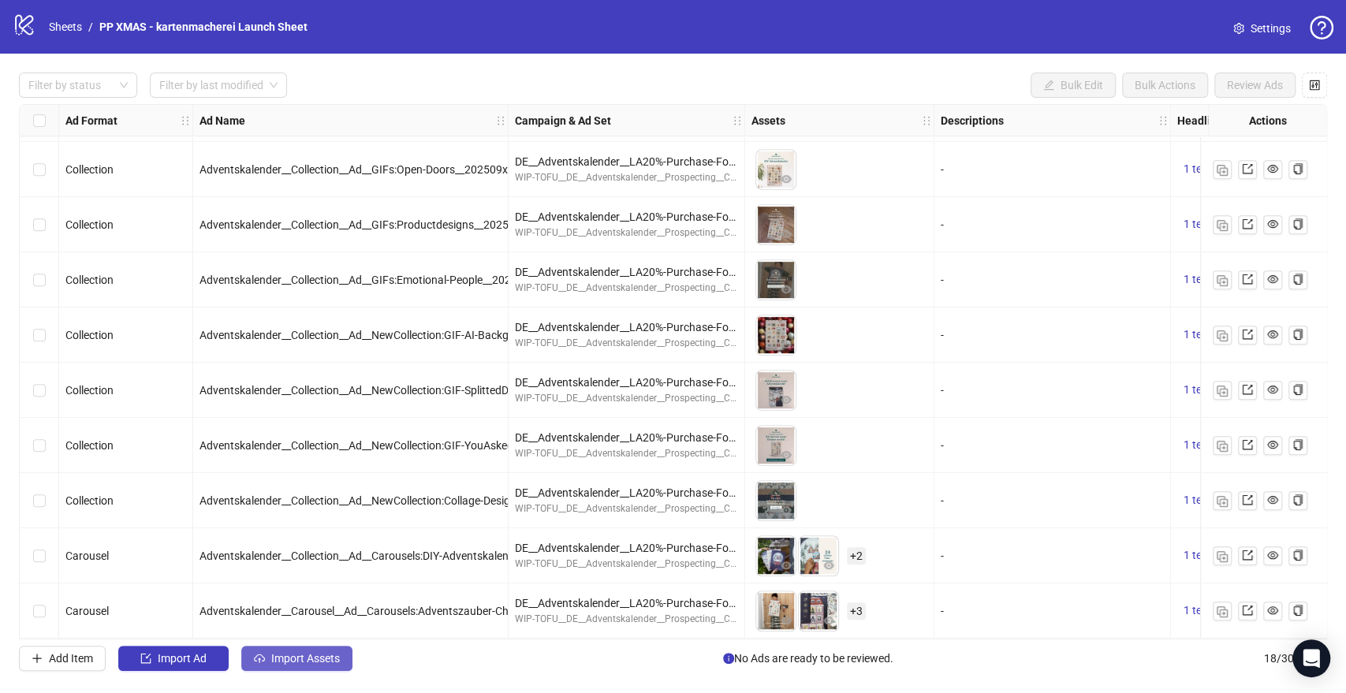
click at [303, 658] on span "Import Assets" at bounding box center [305, 658] width 69 height 13
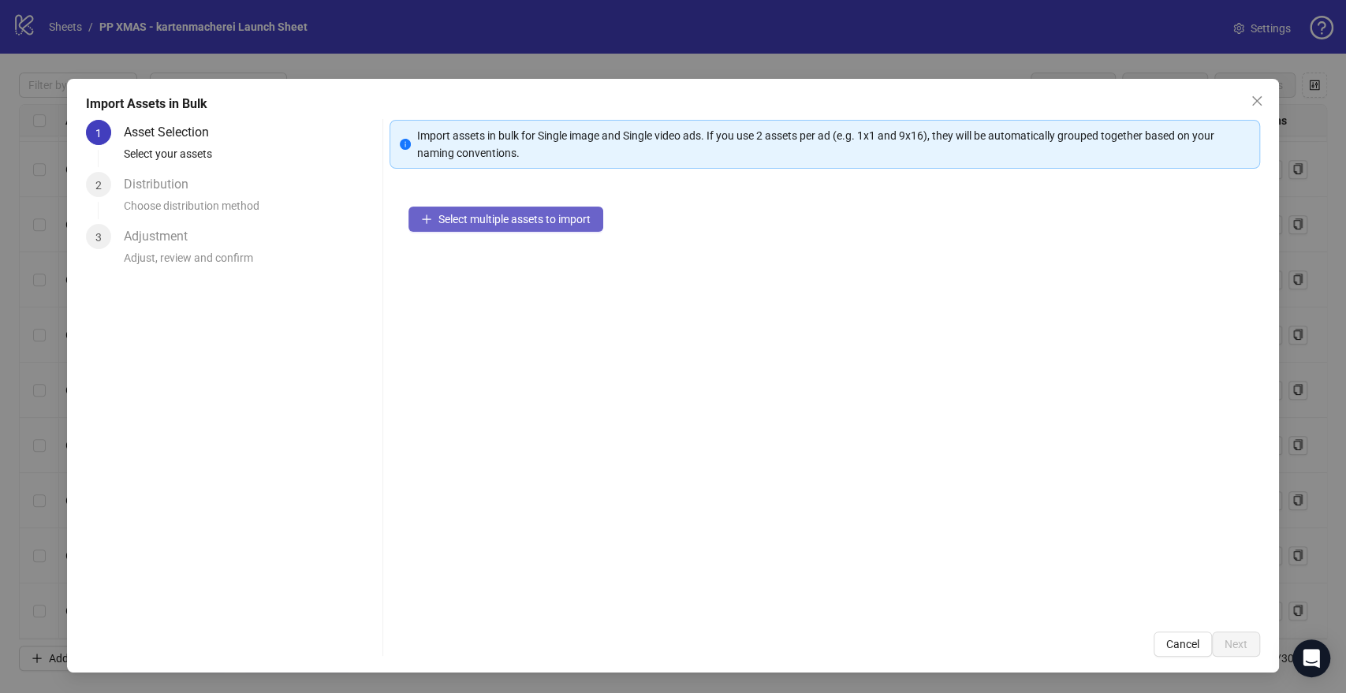
click at [473, 222] on span "Select multiple assets to import" at bounding box center [514, 219] width 152 height 13
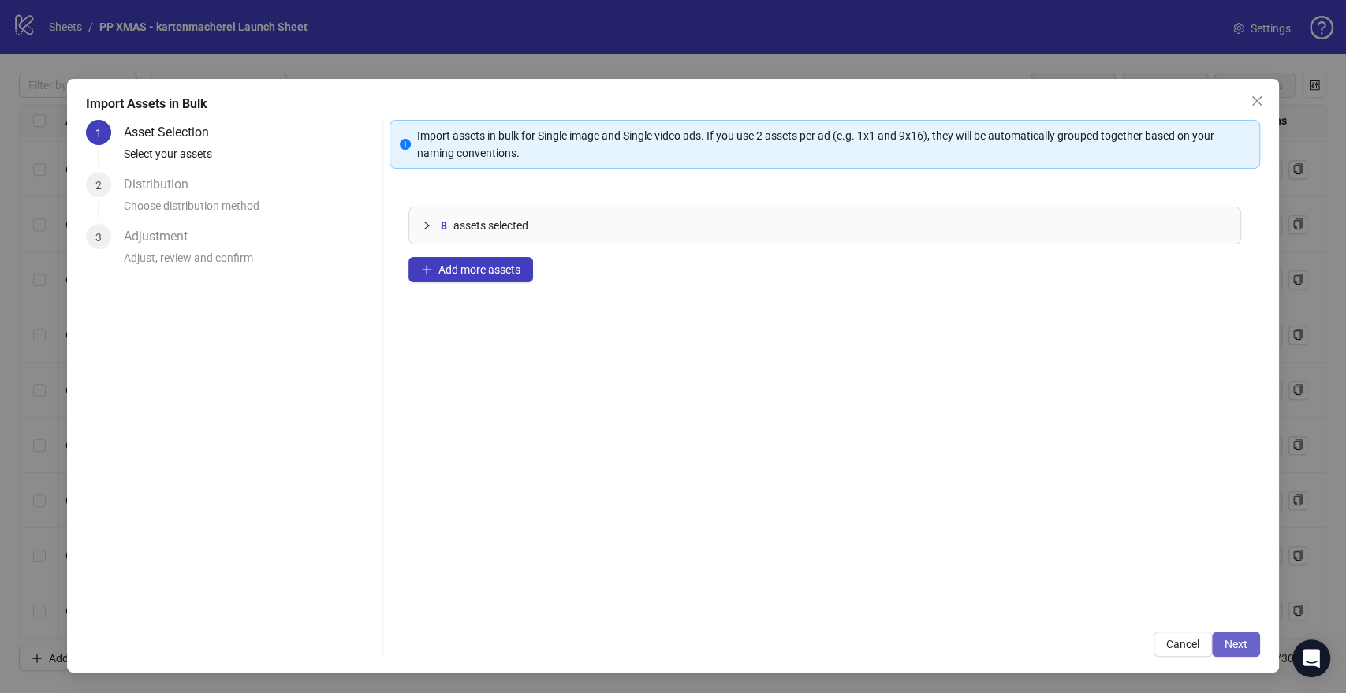
click at [1229, 641] on span "Next" at bounding box center [1235, 644] width 23 height 13
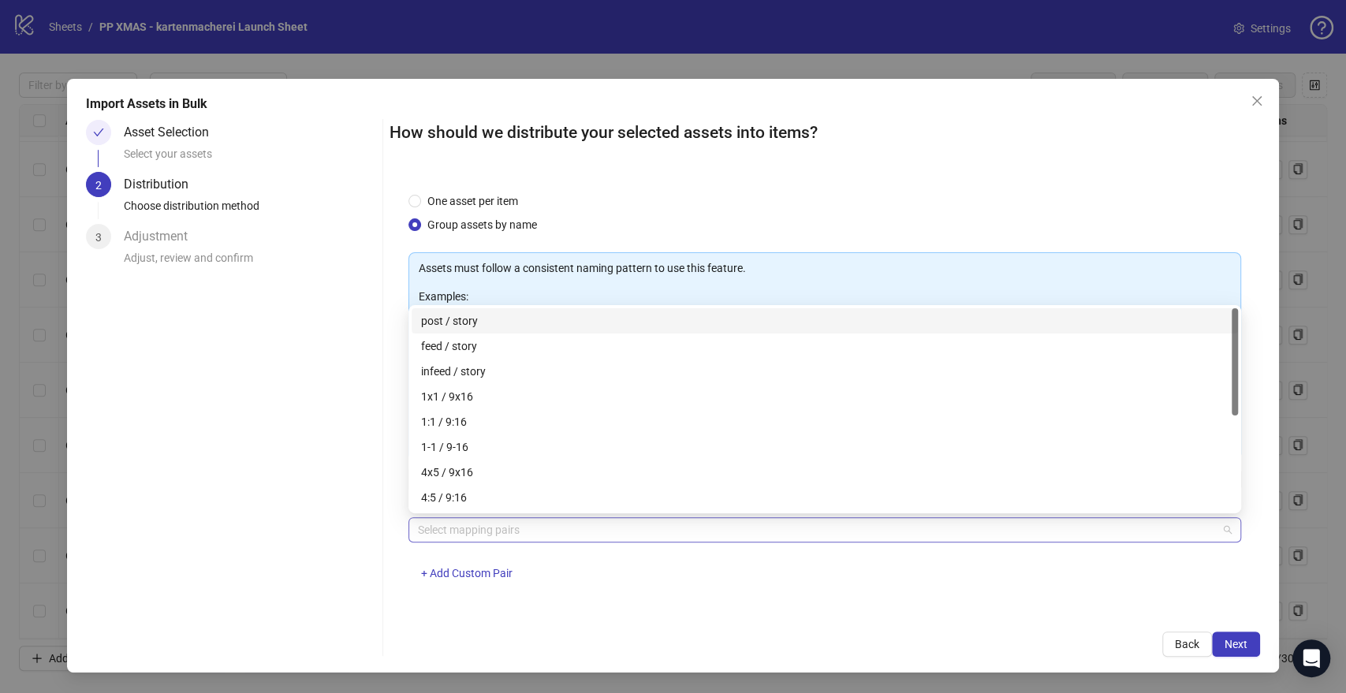
click at [520, 527] on div at bounding box center [816, 530] width 809 height 22
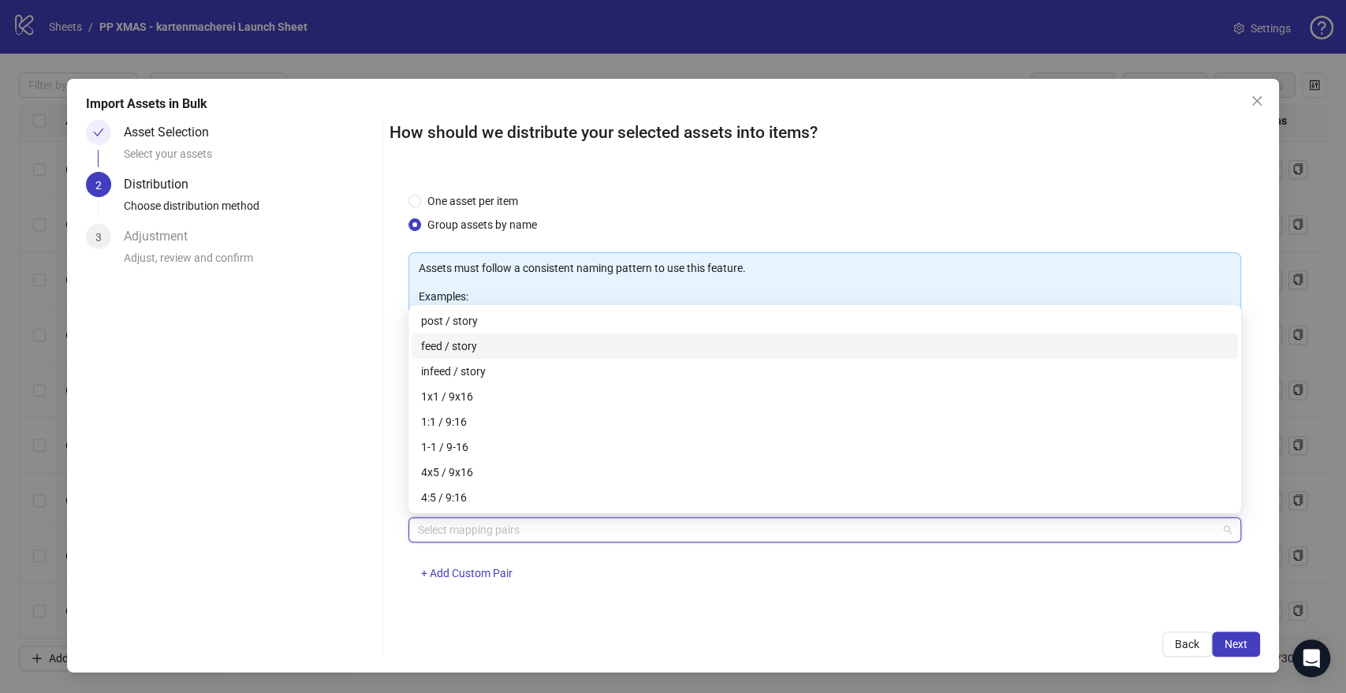
click at [476, 348] on div "feed / story" at bounding box center [824, 345] width 807 height 17
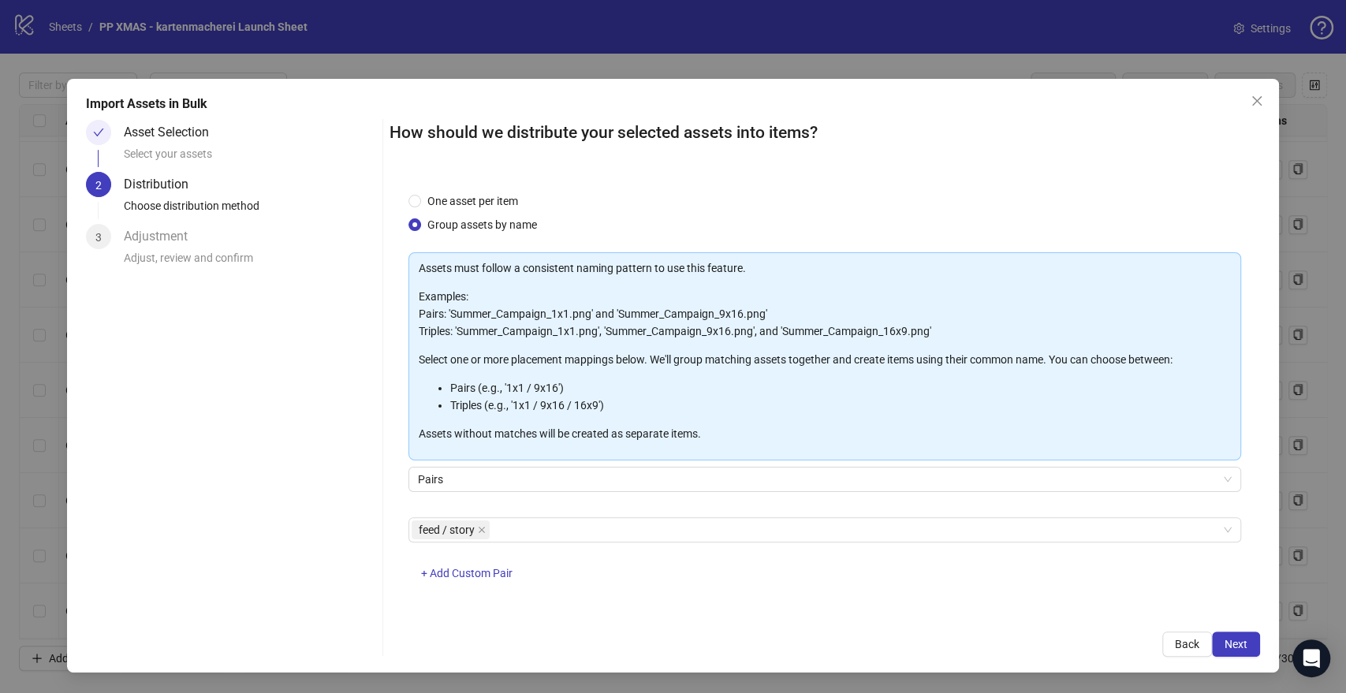
click at [542, 564] on div "feed / story + Add Custom Pair" at bounding box center [824, 558] width 832 height 82
click at [1241, 644] on span "Next" at bounding box center [1235, 644] width 23 height 13
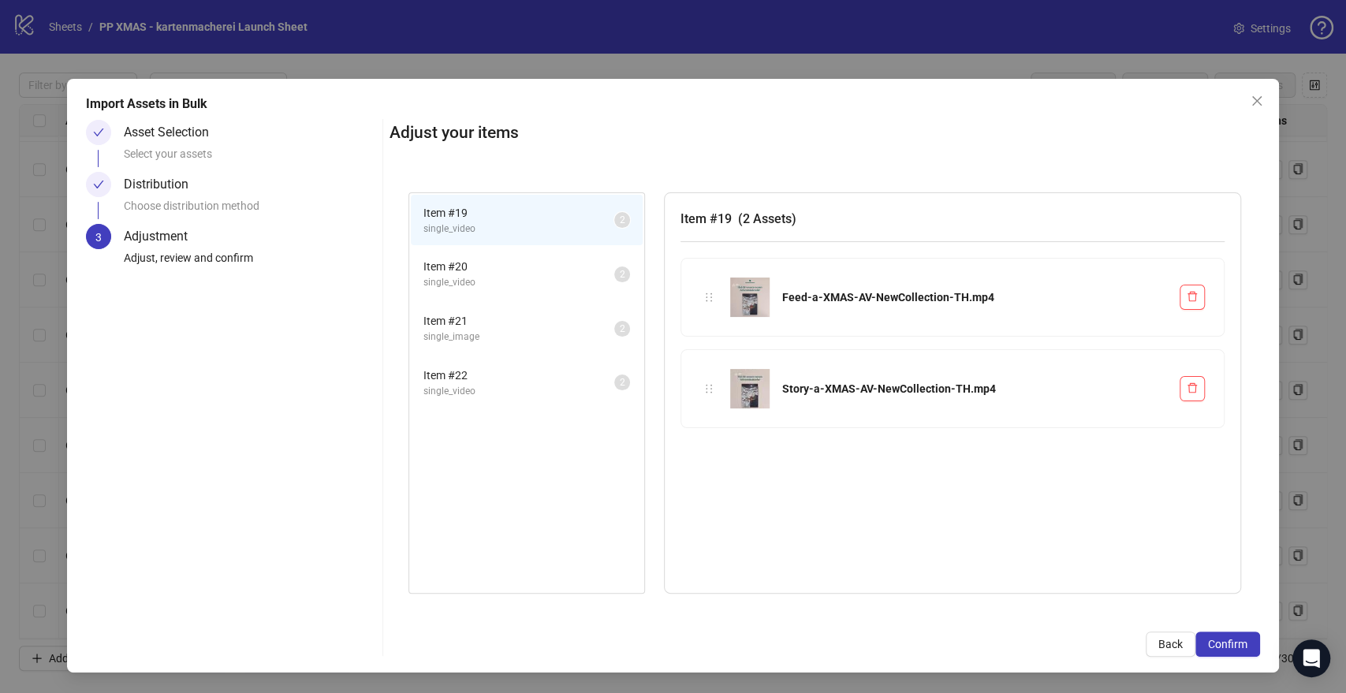
click at [500, 264] on span "Item # 20" at bounding box center [518, 266] width 191 height 17
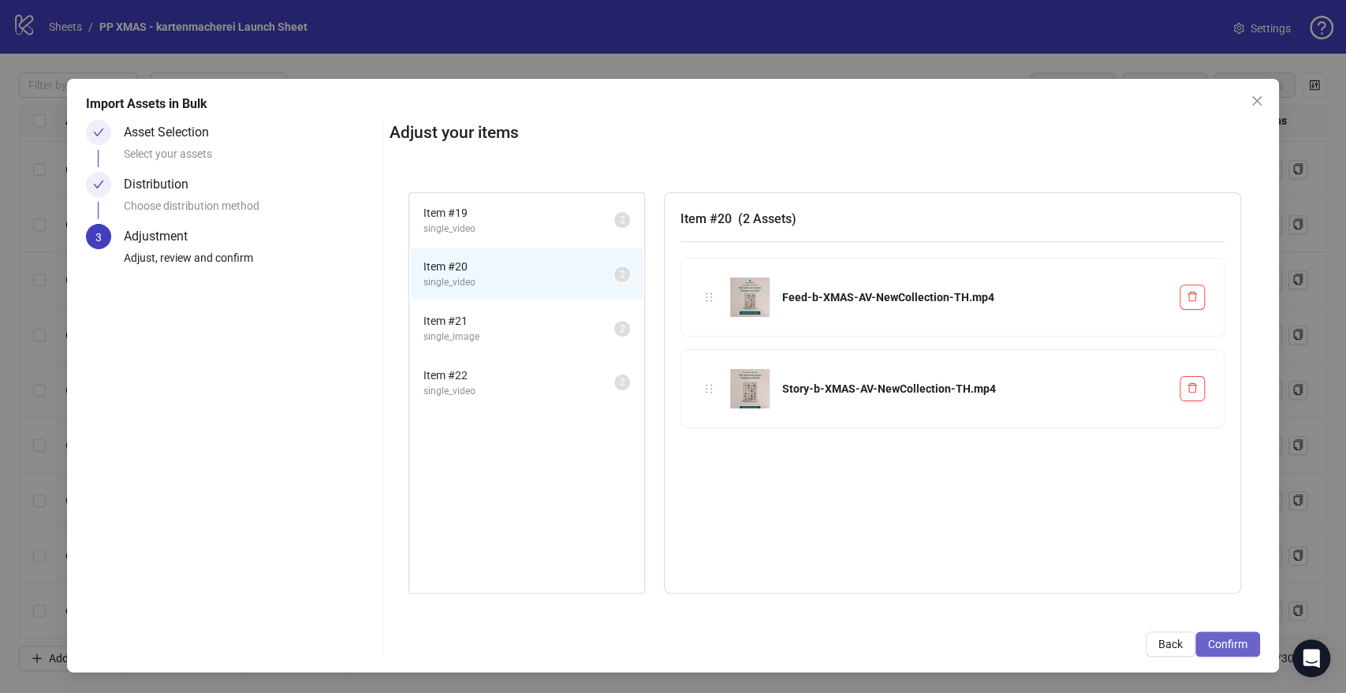
click at [1217, 644] on span "Confirm" at bounding box center [1227, 644] width 39 height 13
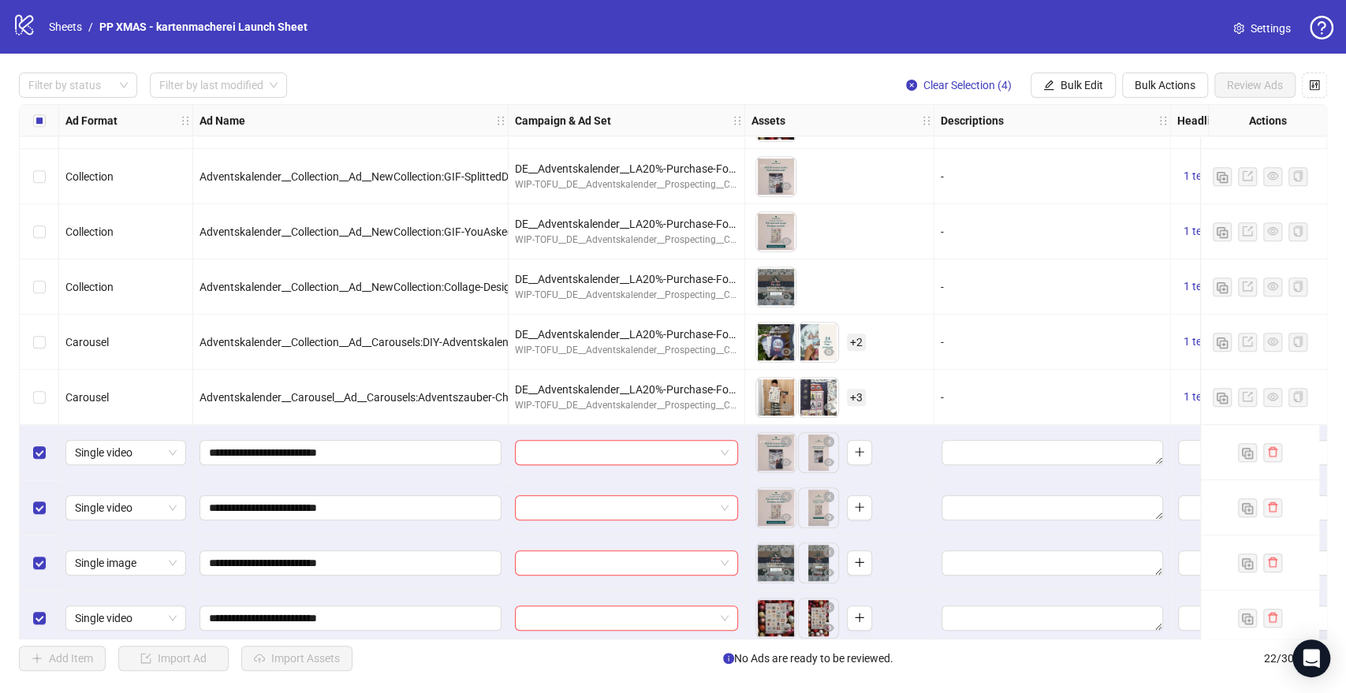
scroll to position [717, 0]
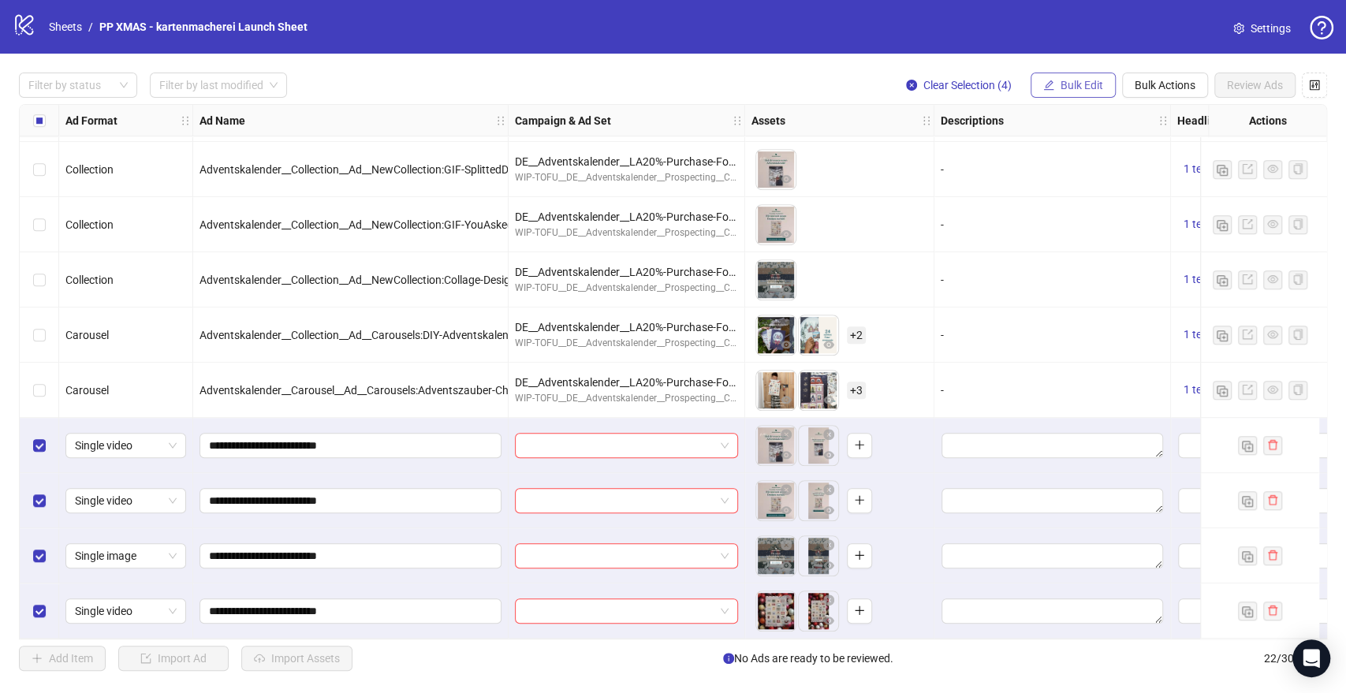
click at [1074, 84] on span "Bulk Edit" at bounding box center [1081, 85] width 43 height 13
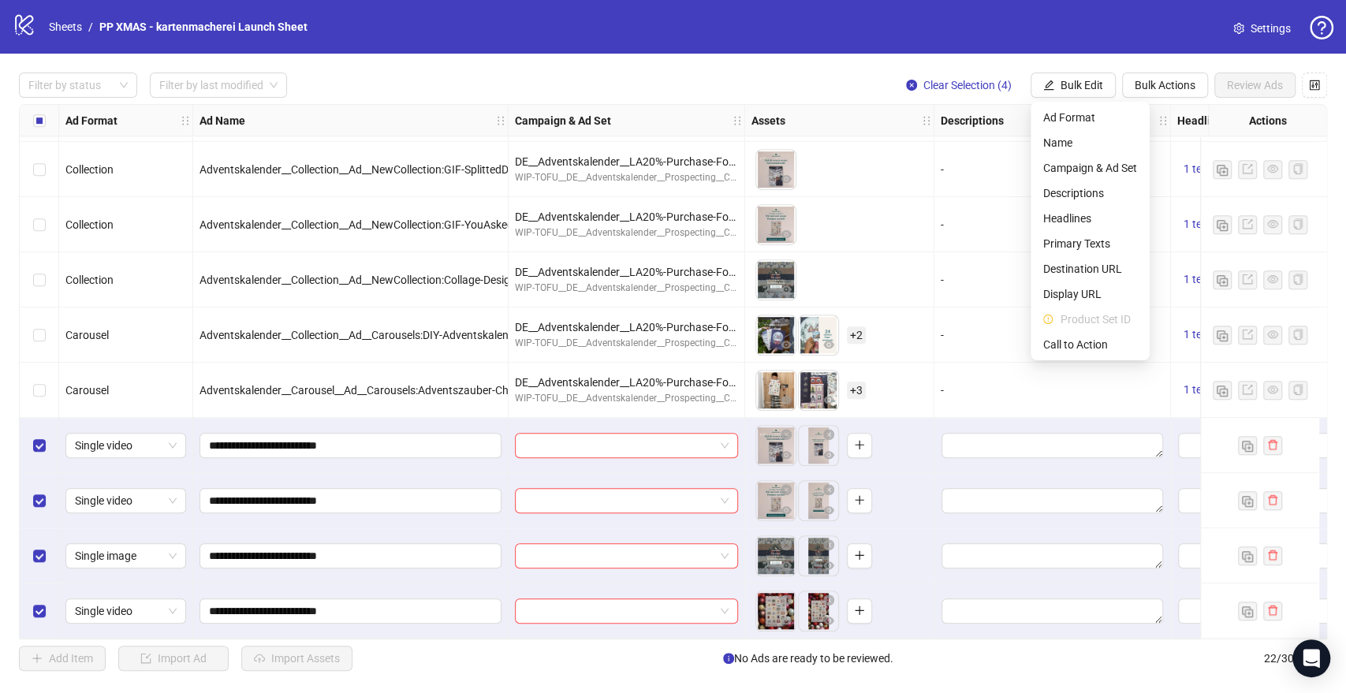
click at [697, 55] on div "Filter by status Filter by last modified Clear Selection (4) Bulk Edit Bulk Act…" at bounding box center [673, 372] width 1346 height 636
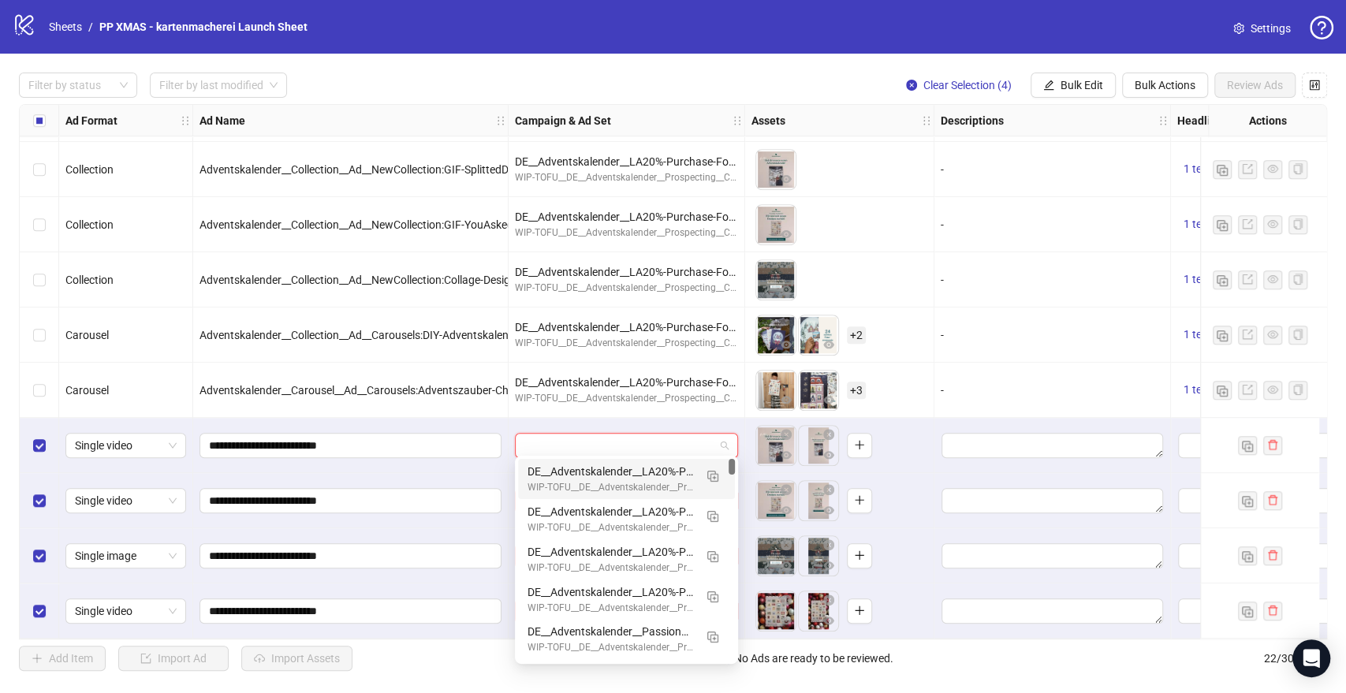
click at [595, 445] on input "search" at bounding box center [619, 446] width 190 height 24
click at [545, 423] on div at bounding box center [627, 445] width 237 height 55
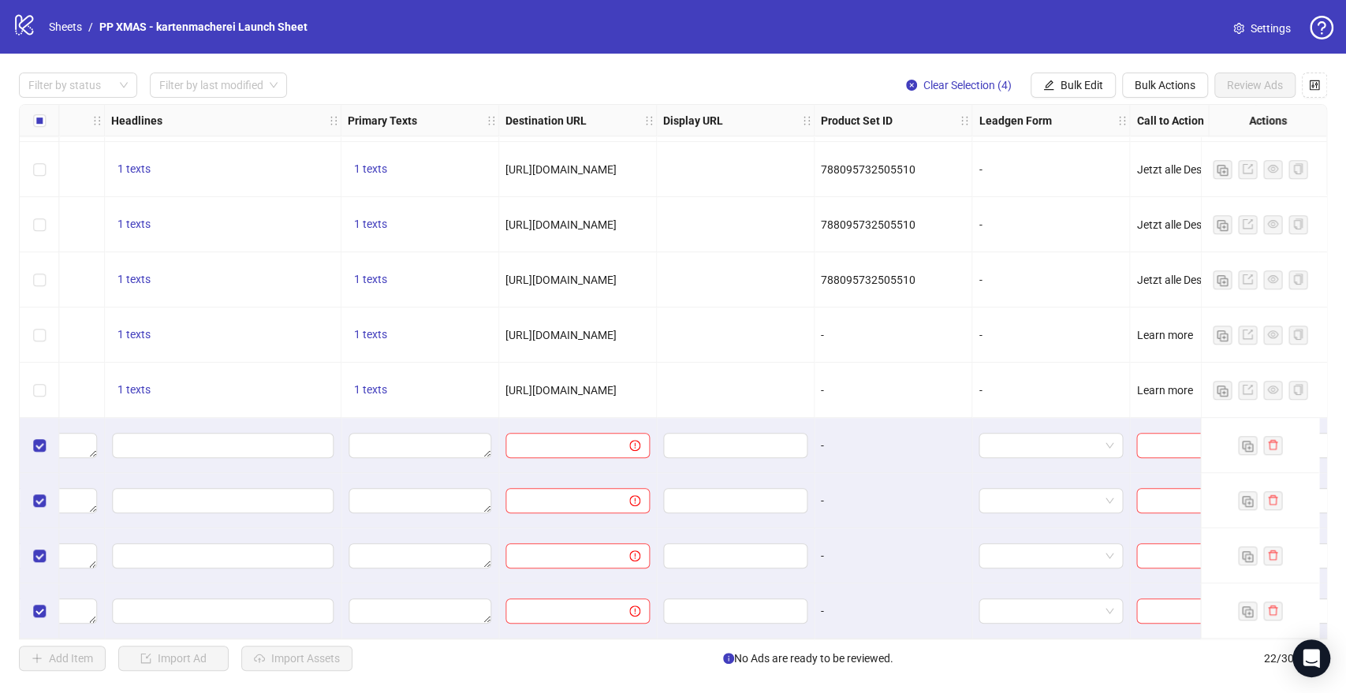
scroll to position [717, 1079]
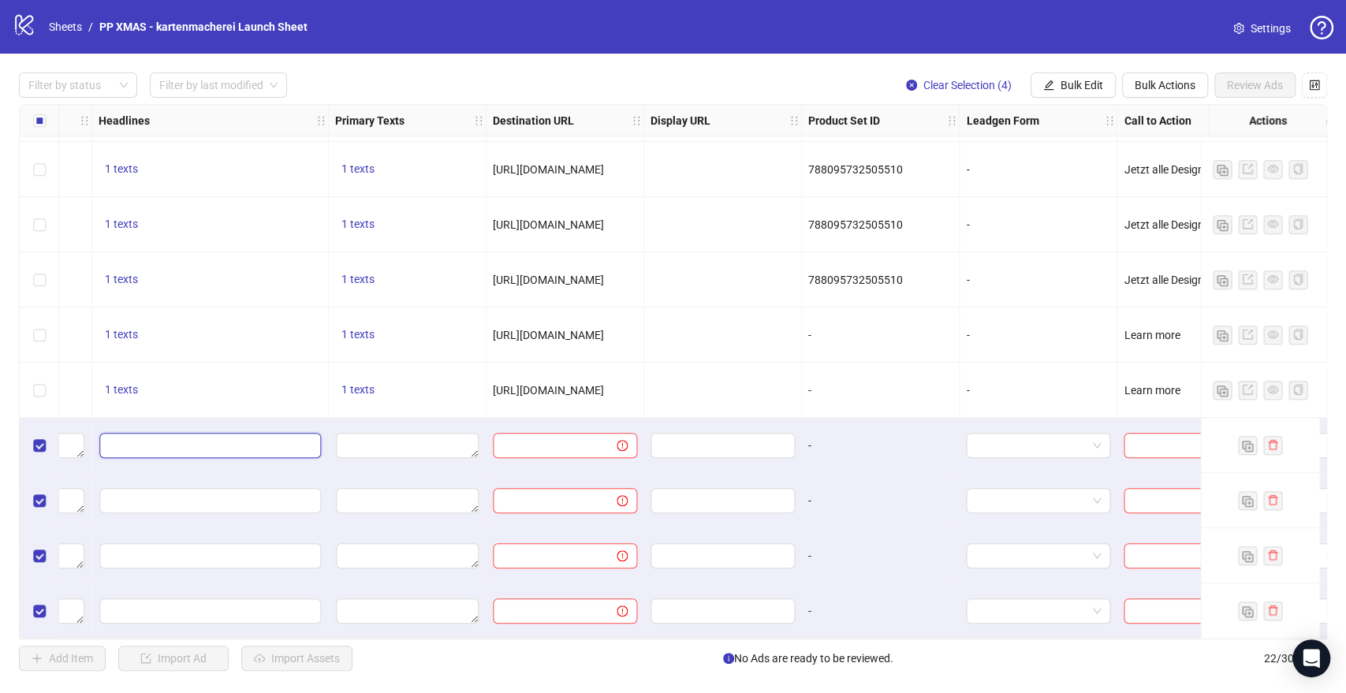
click at [273, 445] on input "Edit values" at bounding box center [210, 445] width 222 height 25
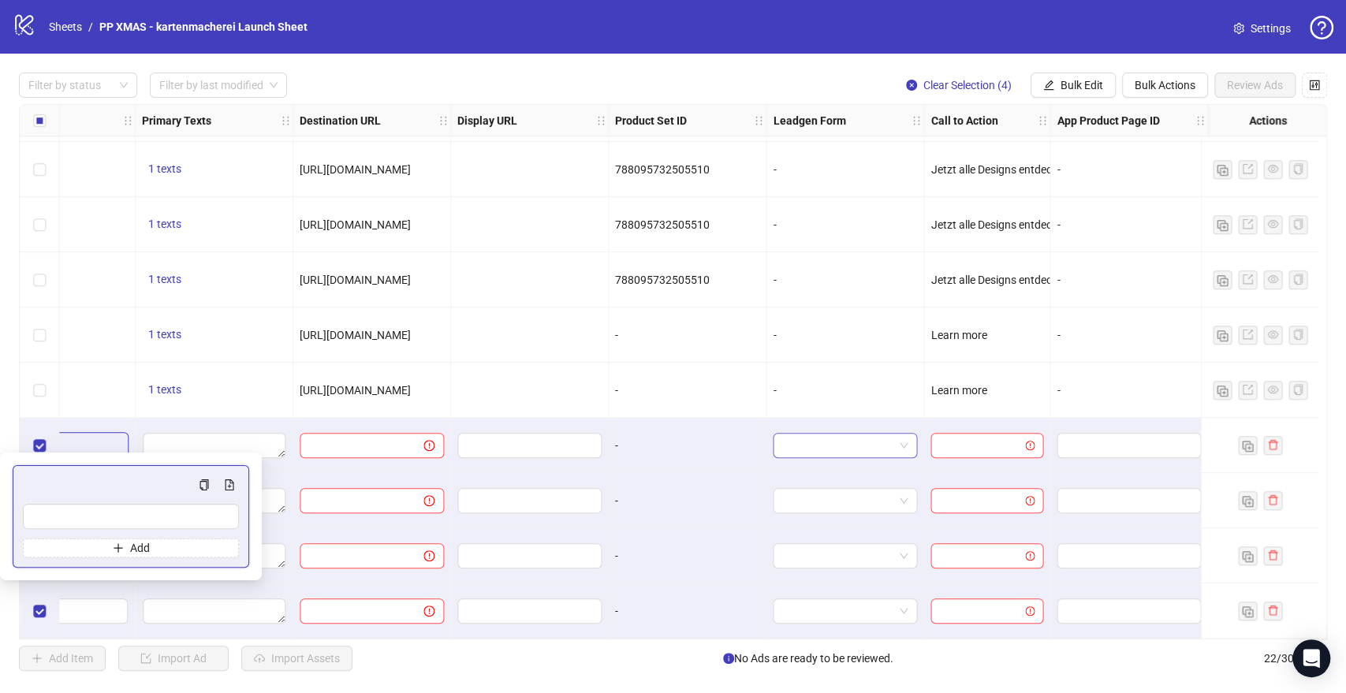
scroll to position [717, 1279]
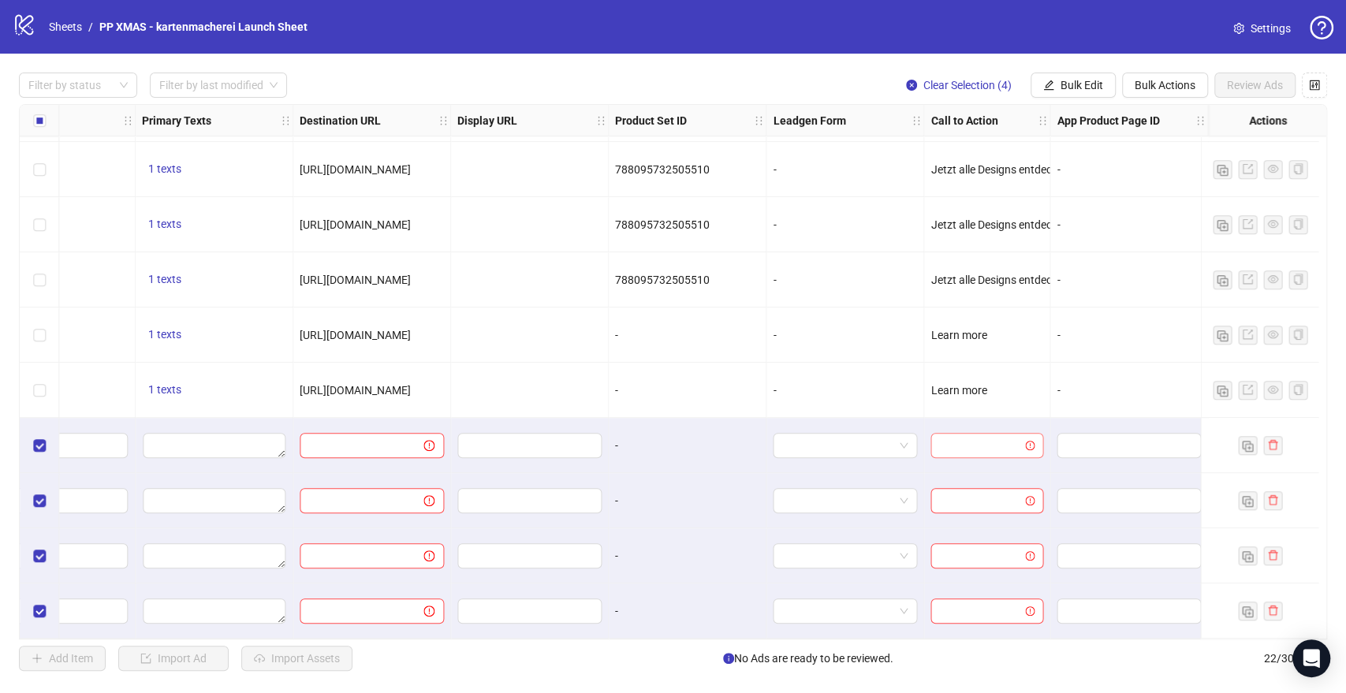
click at [956, 439] on input "search" at bounding box center [980, 446] width 80 height 24
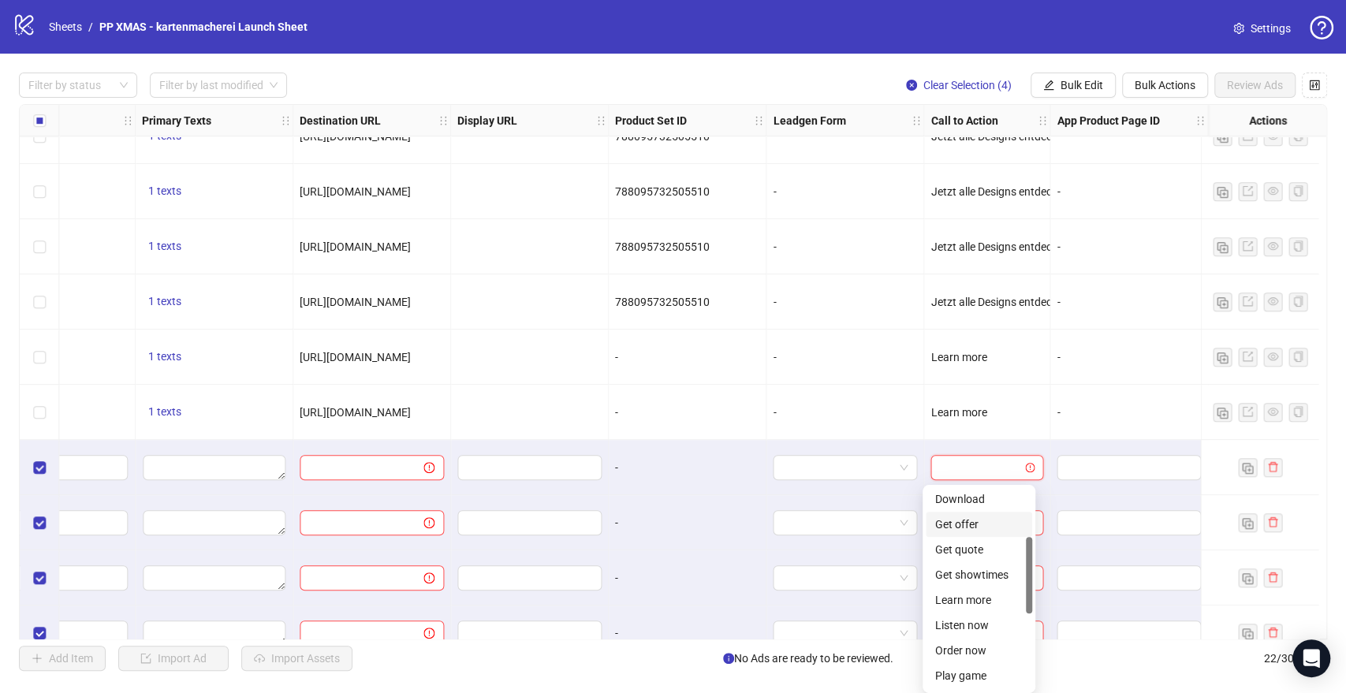
scroll to position [688, 1279]
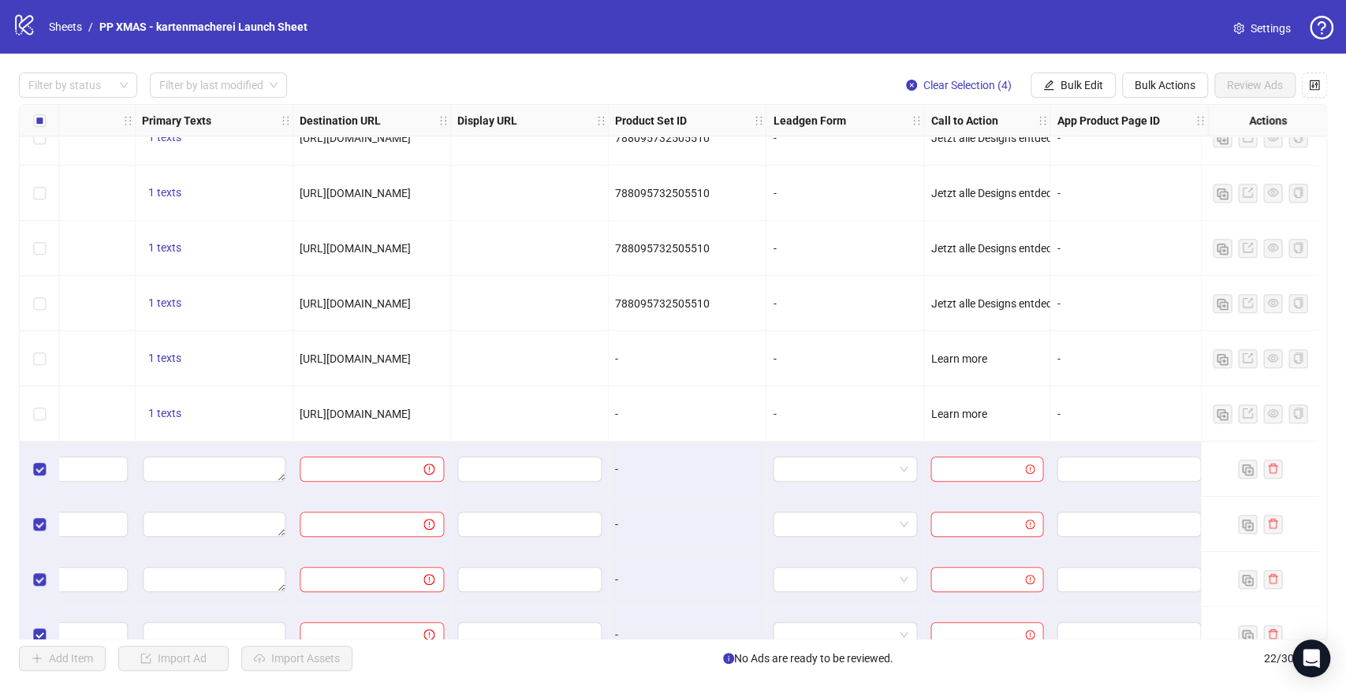
click at [949, 415] on span "Learn more" at bounding box center [958, 414] width 56 height 13
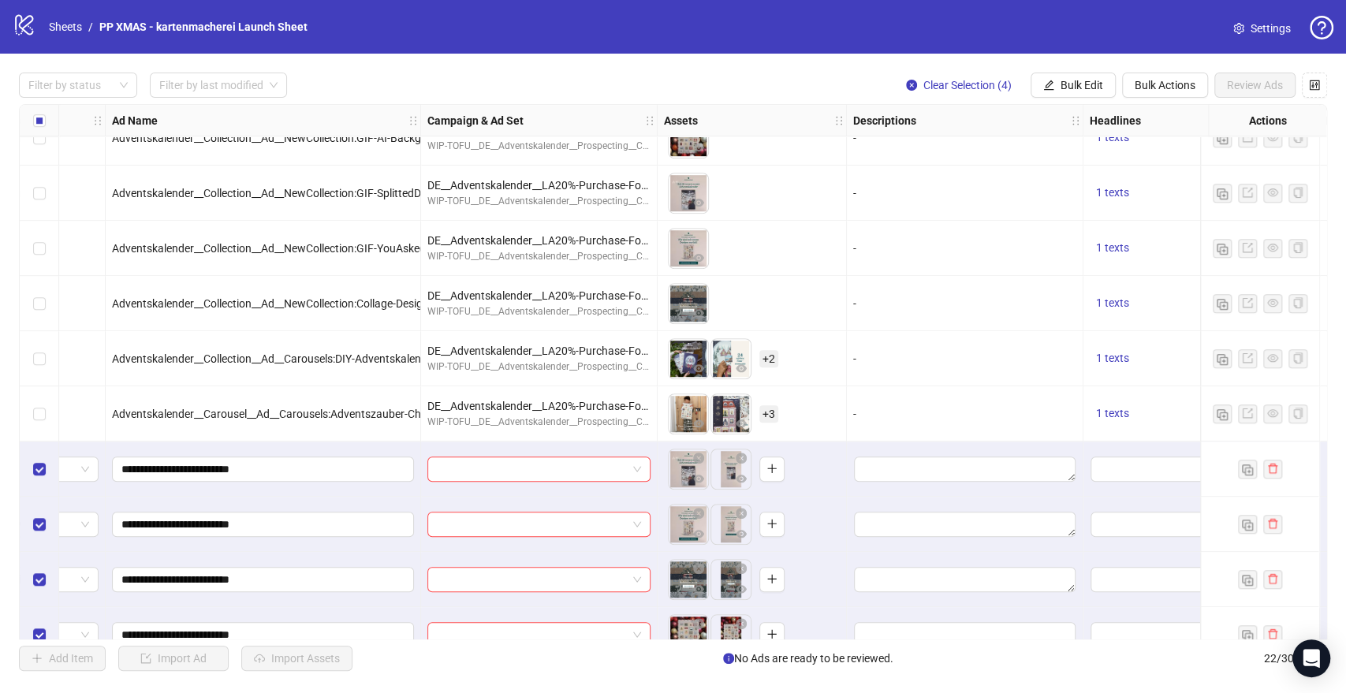
scroll to position [717, 88]
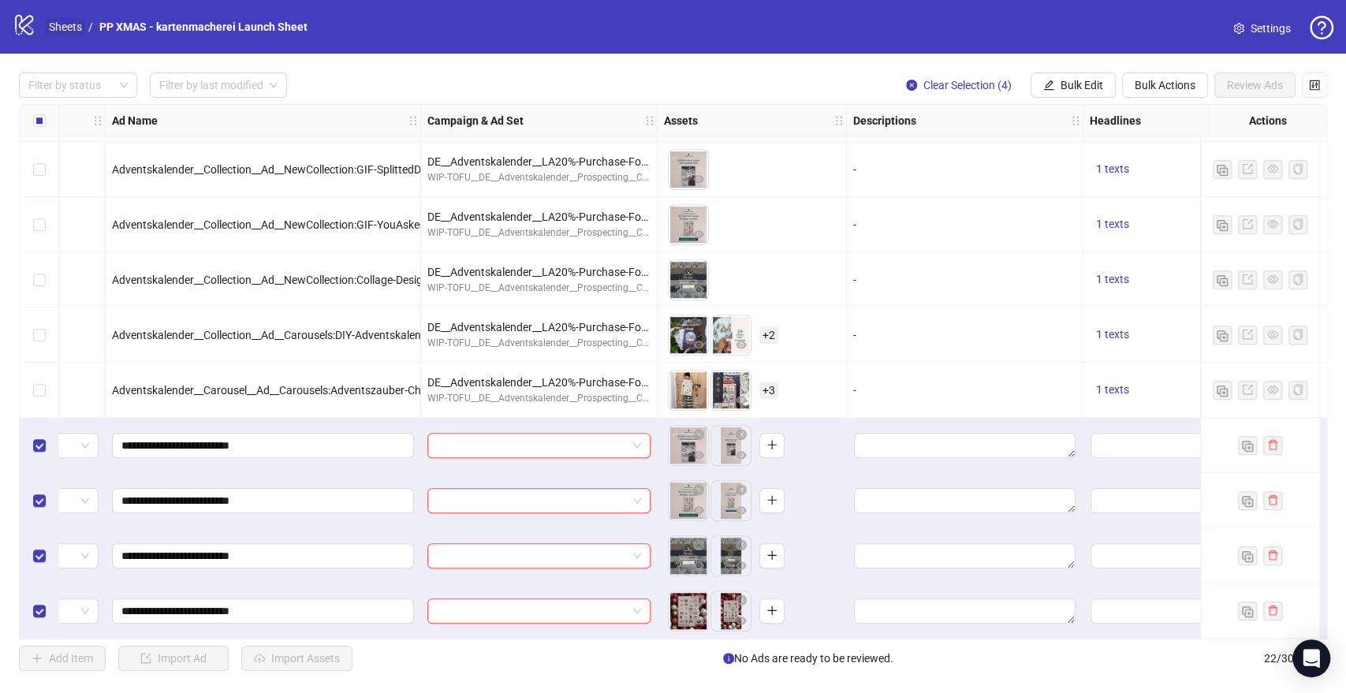
click at [73, 28] on link "Sheets" at bounding box center [65, 26] width 39 height 17
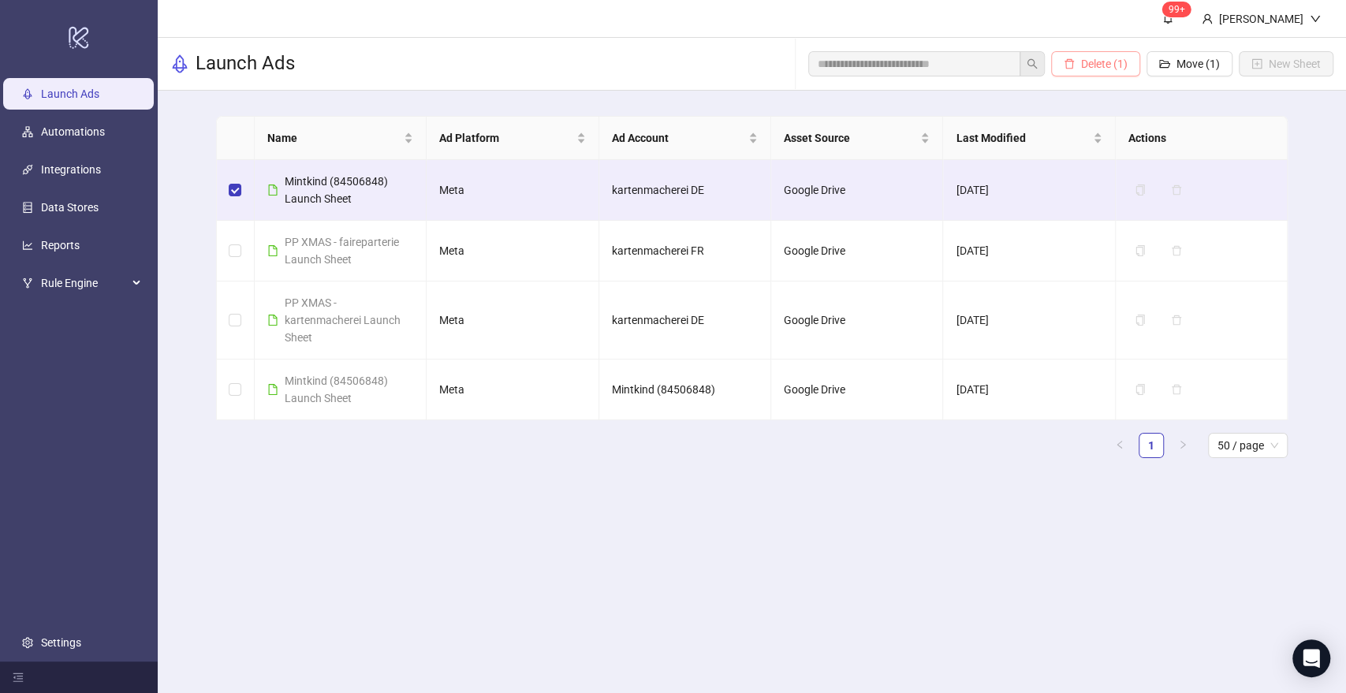
click at [1100, 66] on span "Delete (1)" at bounding box center [1104, 64] width 47 height 13
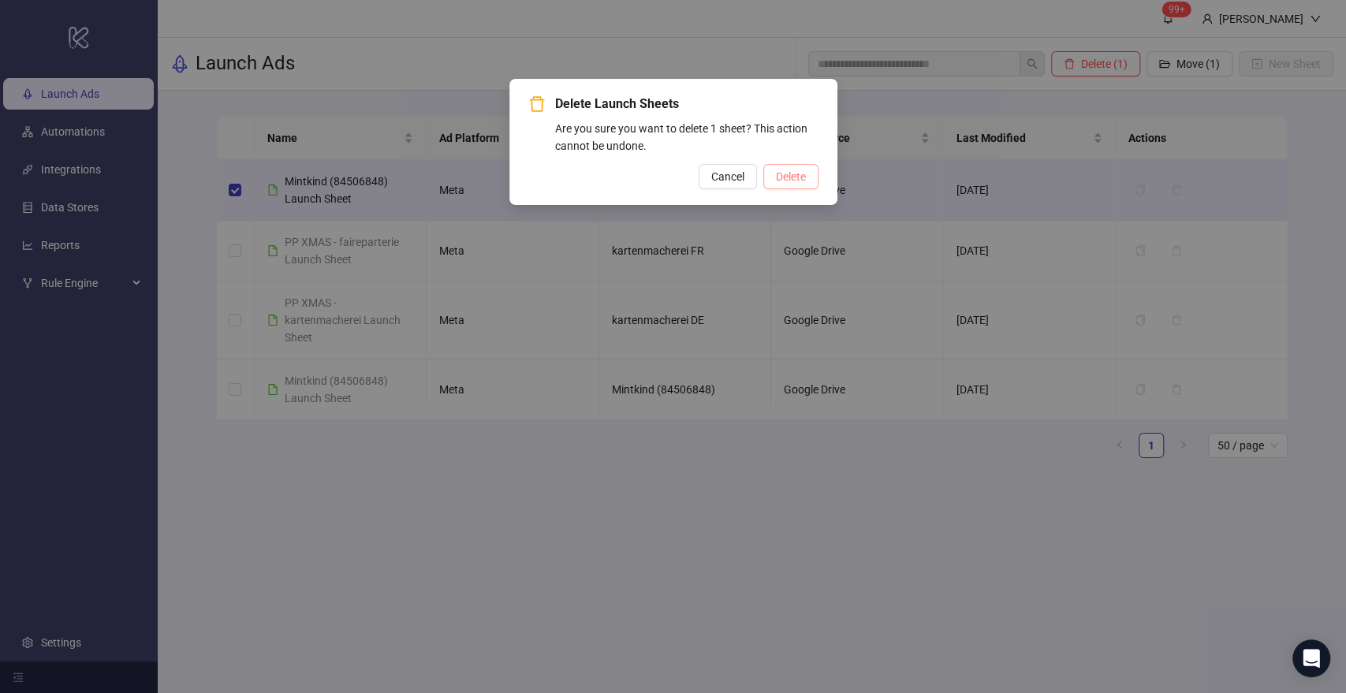
click at [800, 182] on span "Delete" at bounding box center [791, 176] width 30 height 13
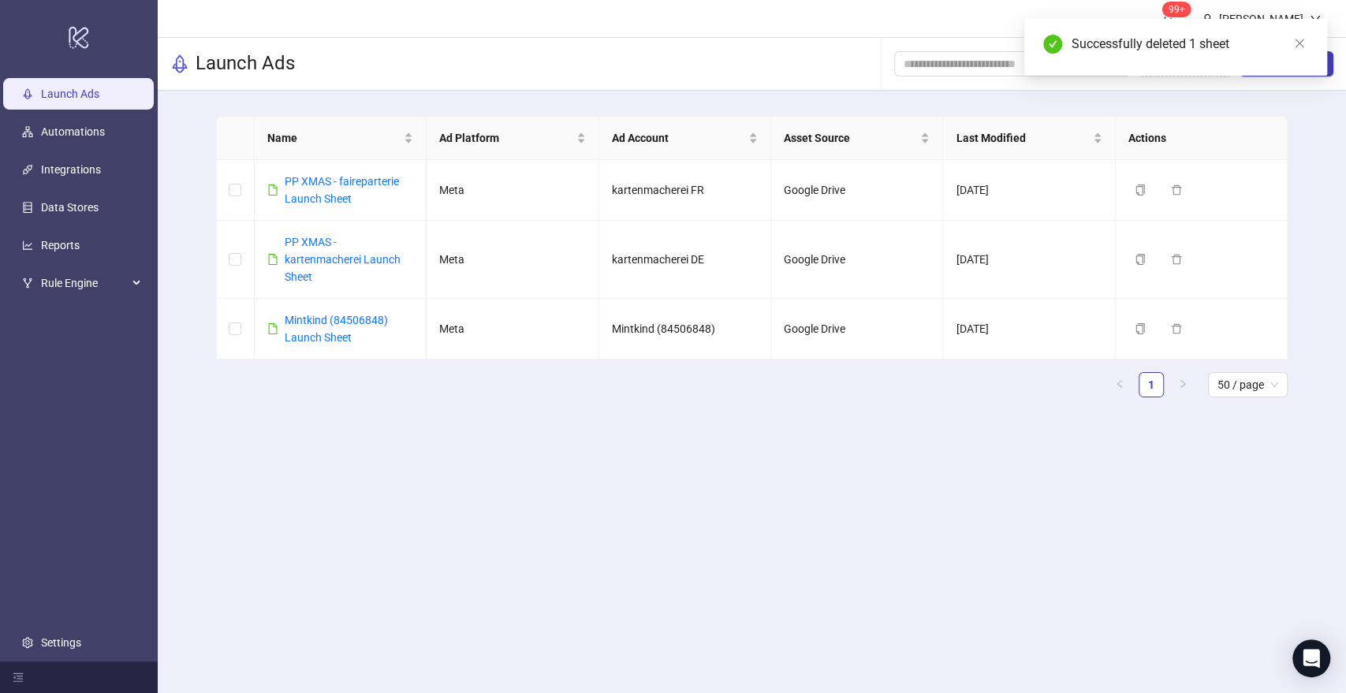
drag, startPoint x: 1295, startPoint y: 42, endPoint x: 915, endPoint y: 49, distance: 380.9
click at [1295, 42] on icon "close" at bounding box center [1299, 43] width 11 height 11
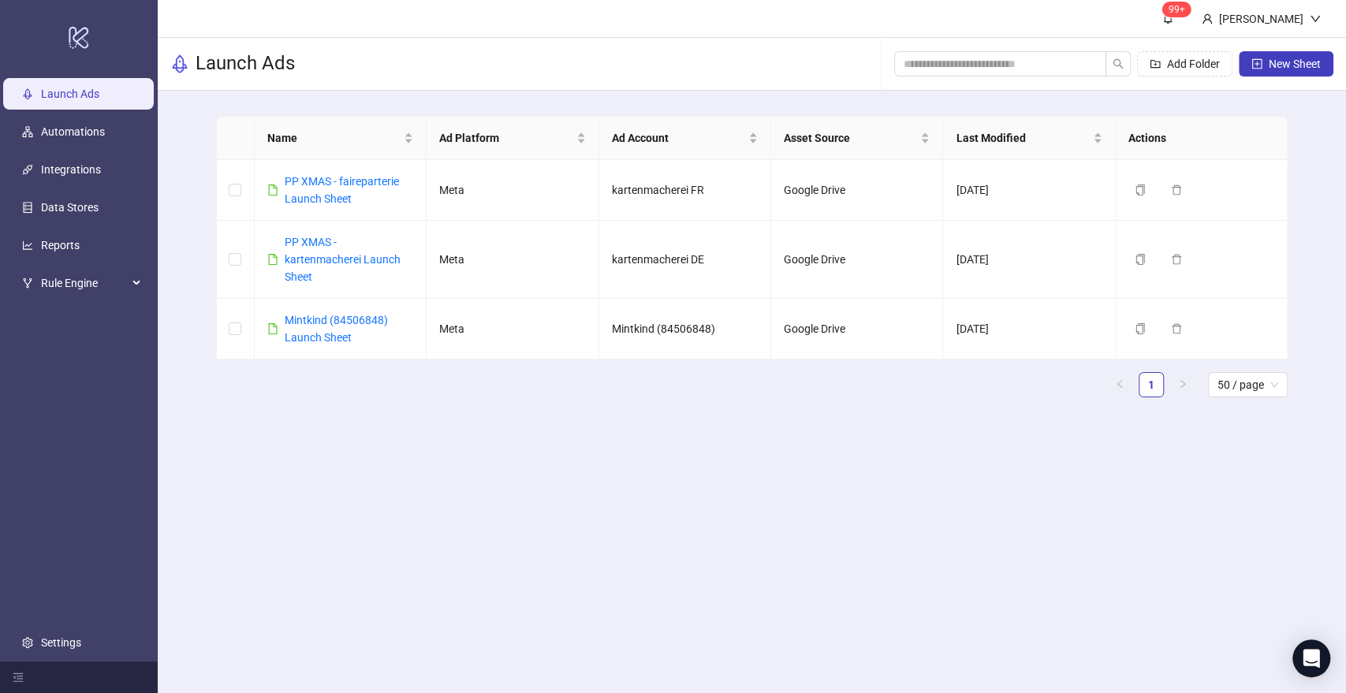
click at [487, 48] on div "Launch Ads Add Folder New Sheet" at bounding box center [752, 64] width 1188 height 53
